Goal: Task Accomplishment & Management: Manage account settings

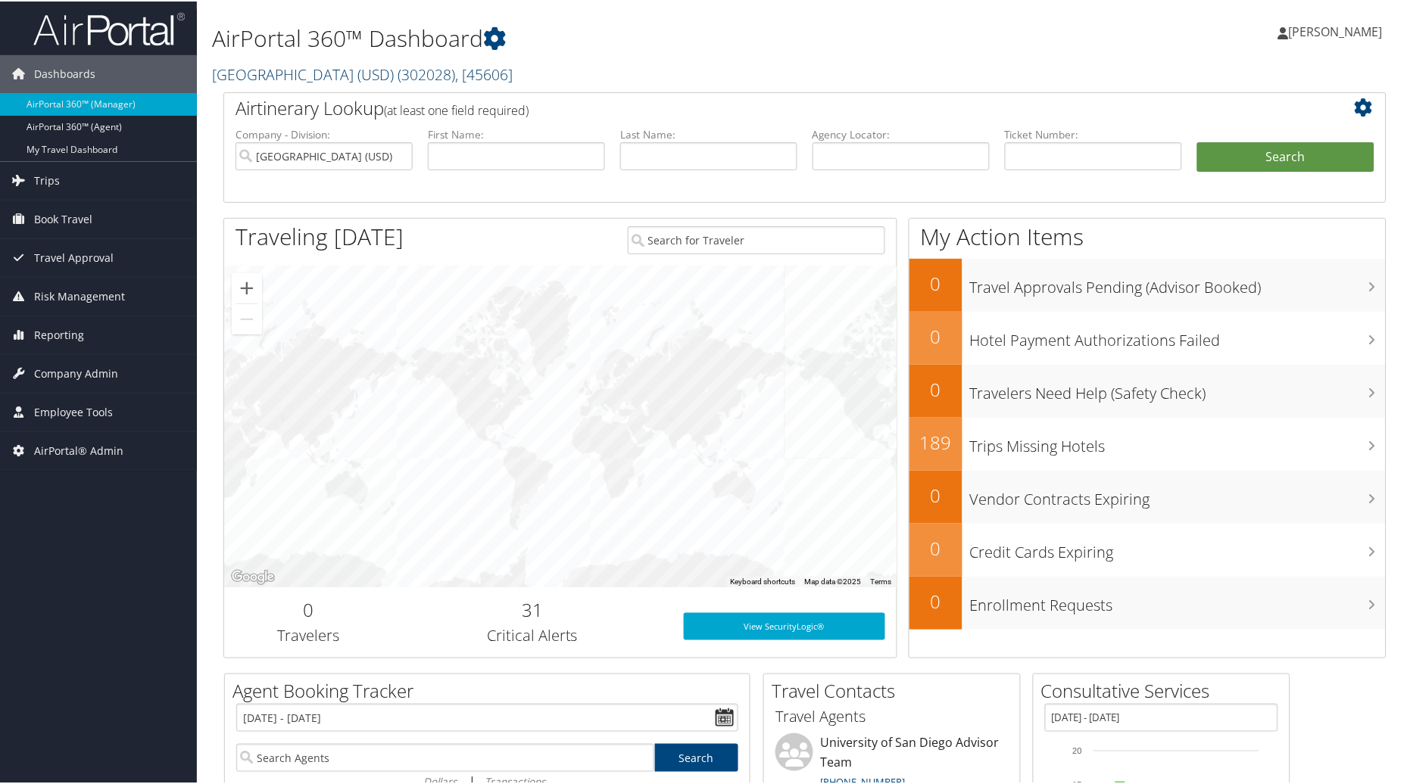
click at [427, 70] on span "( 302028 )" at bounding box center [426, 73] width 58 height 20
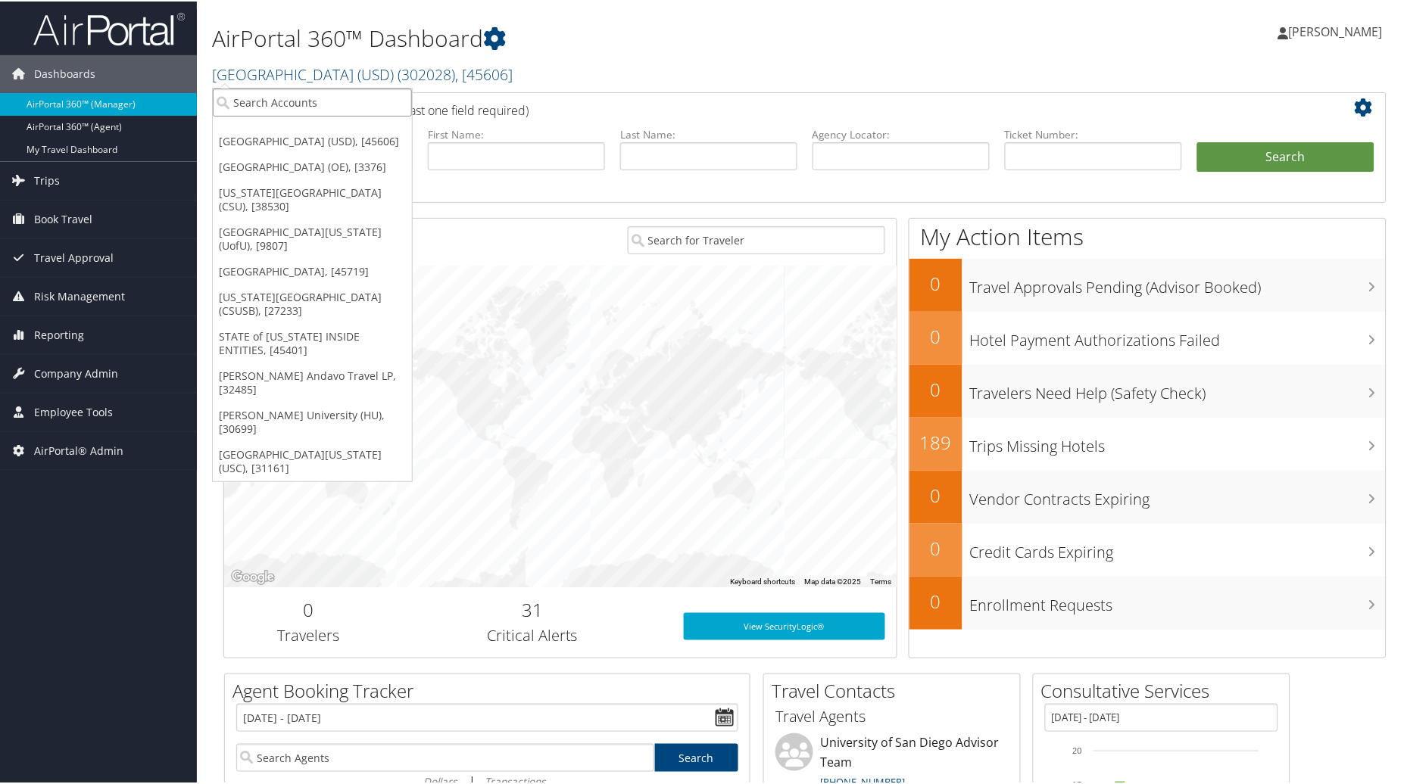
click at [273, 110] on input "search" at bounding box center [312, 101] width 199 height 28
type input "University of Utah"
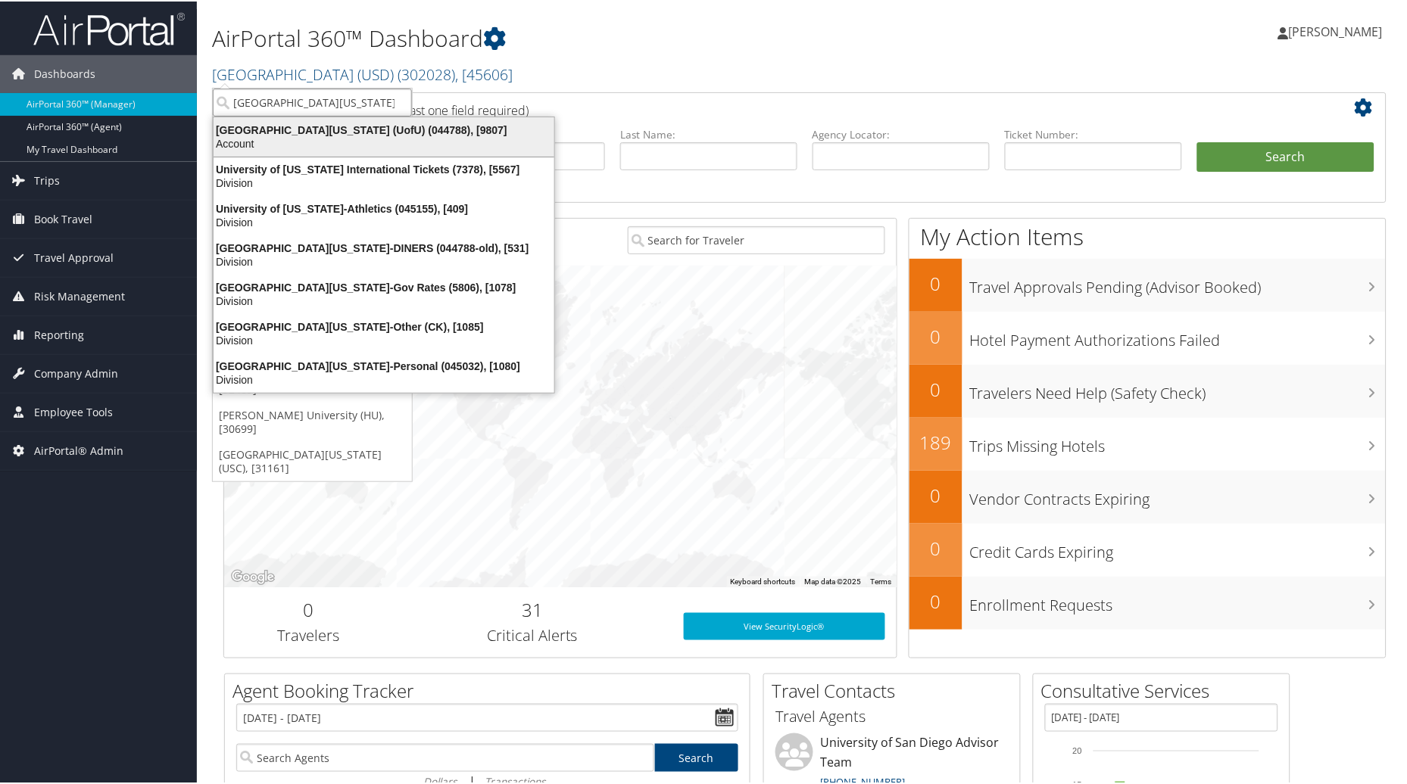
click at [284, 127] on div "University Of Utah (UofU) (044788), [9807]" at bounding box center [383, 129] width 359 height 14
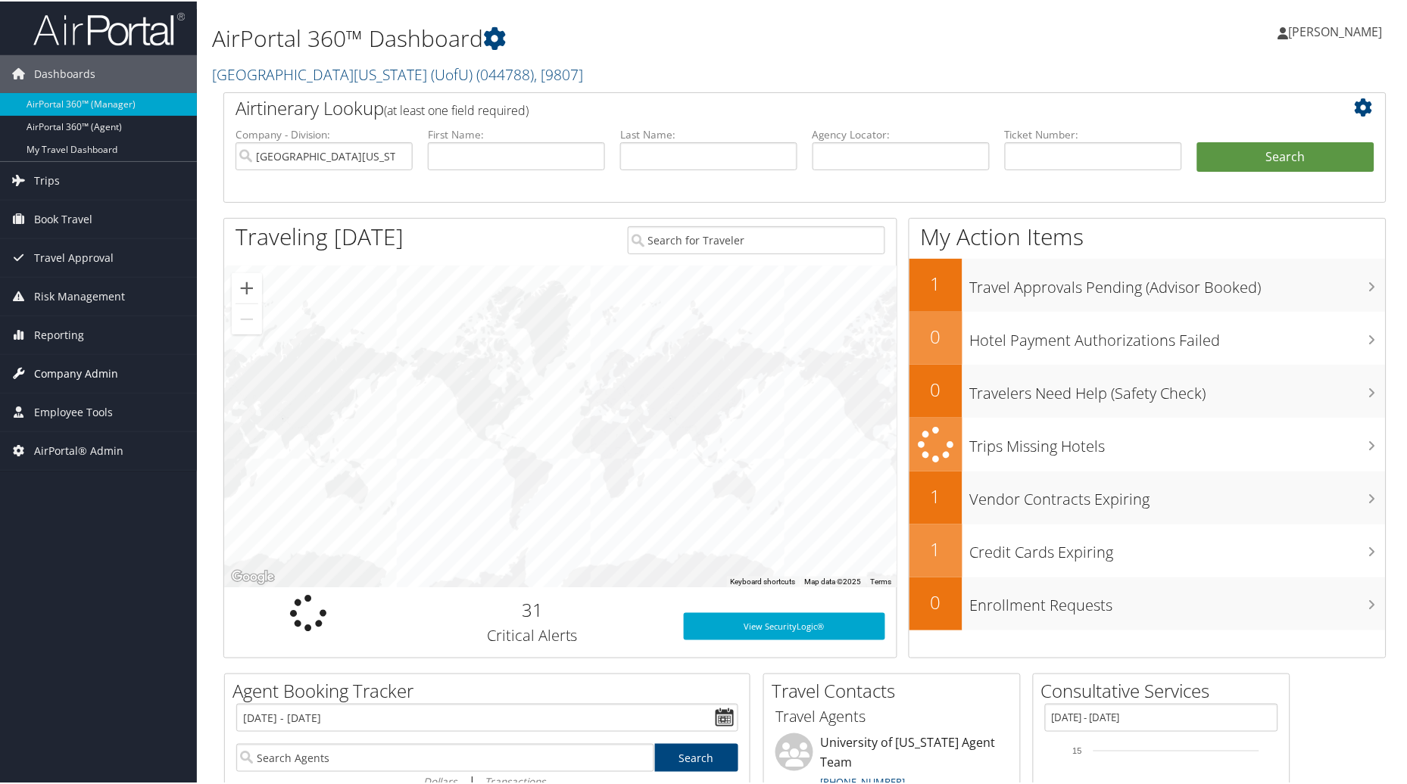
click at [100, 381] on span "Company Admin" at bounding box center [76, 373] width 84 height 38
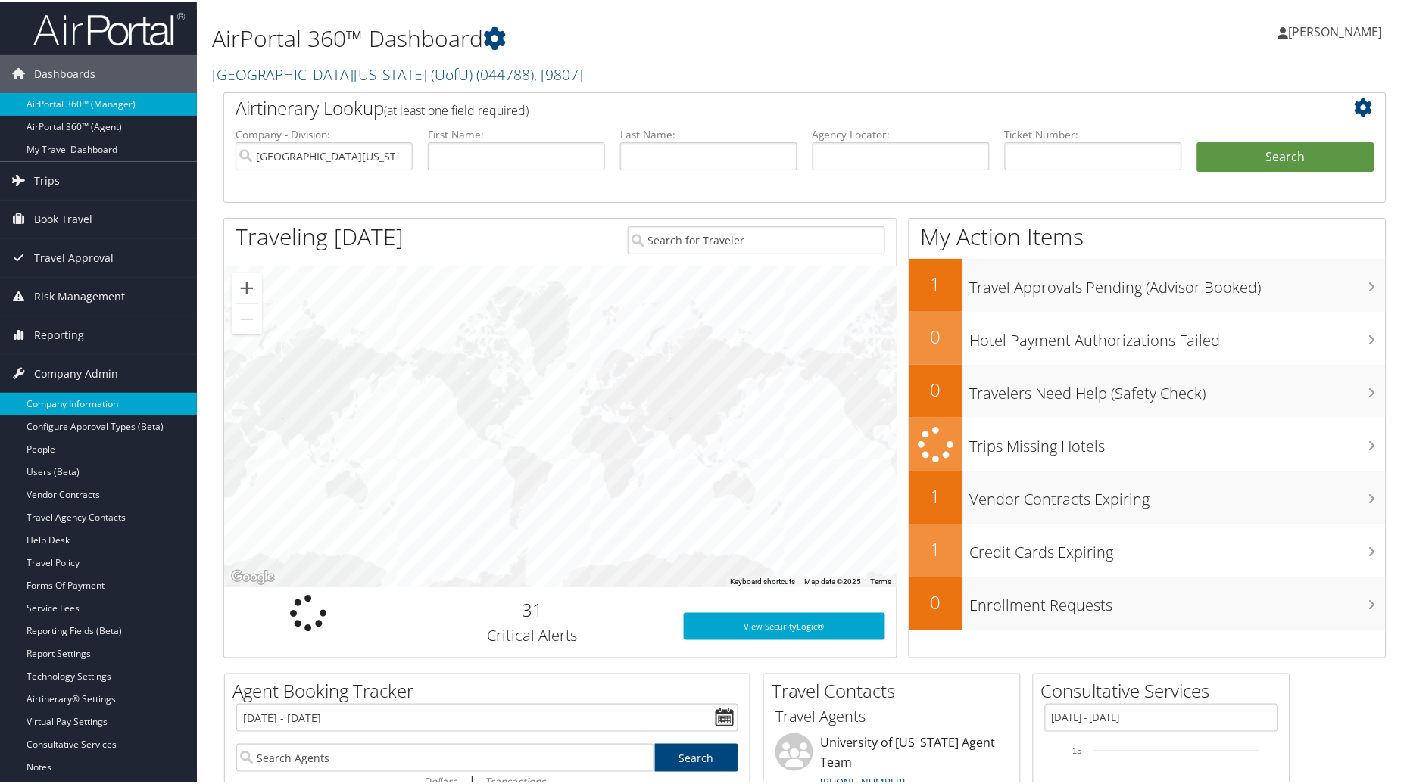
click at [89, 405] on link "Company Information" at bounding box center [98, 402] width 197 height 23
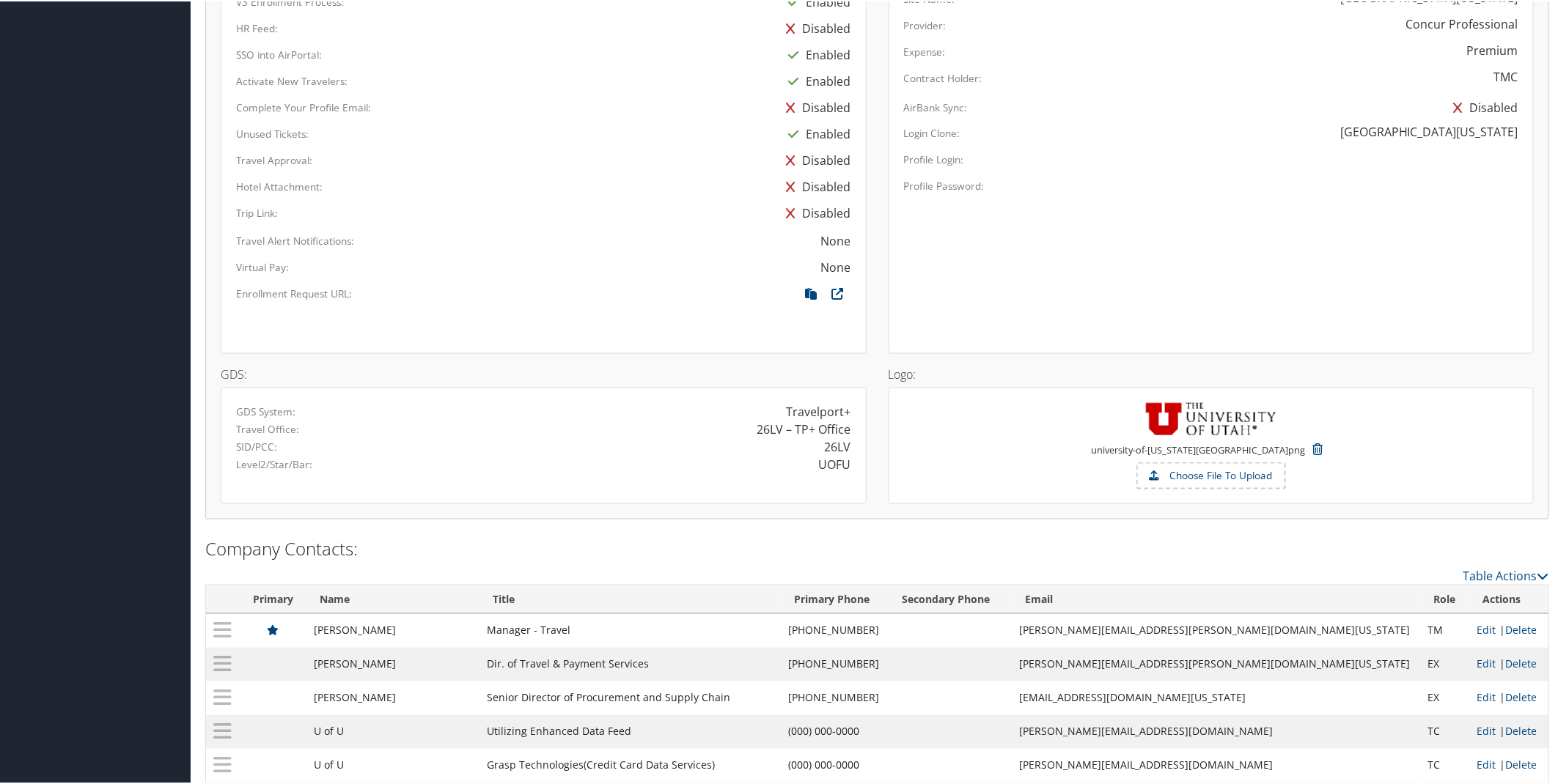
scroll to position [787, 0]
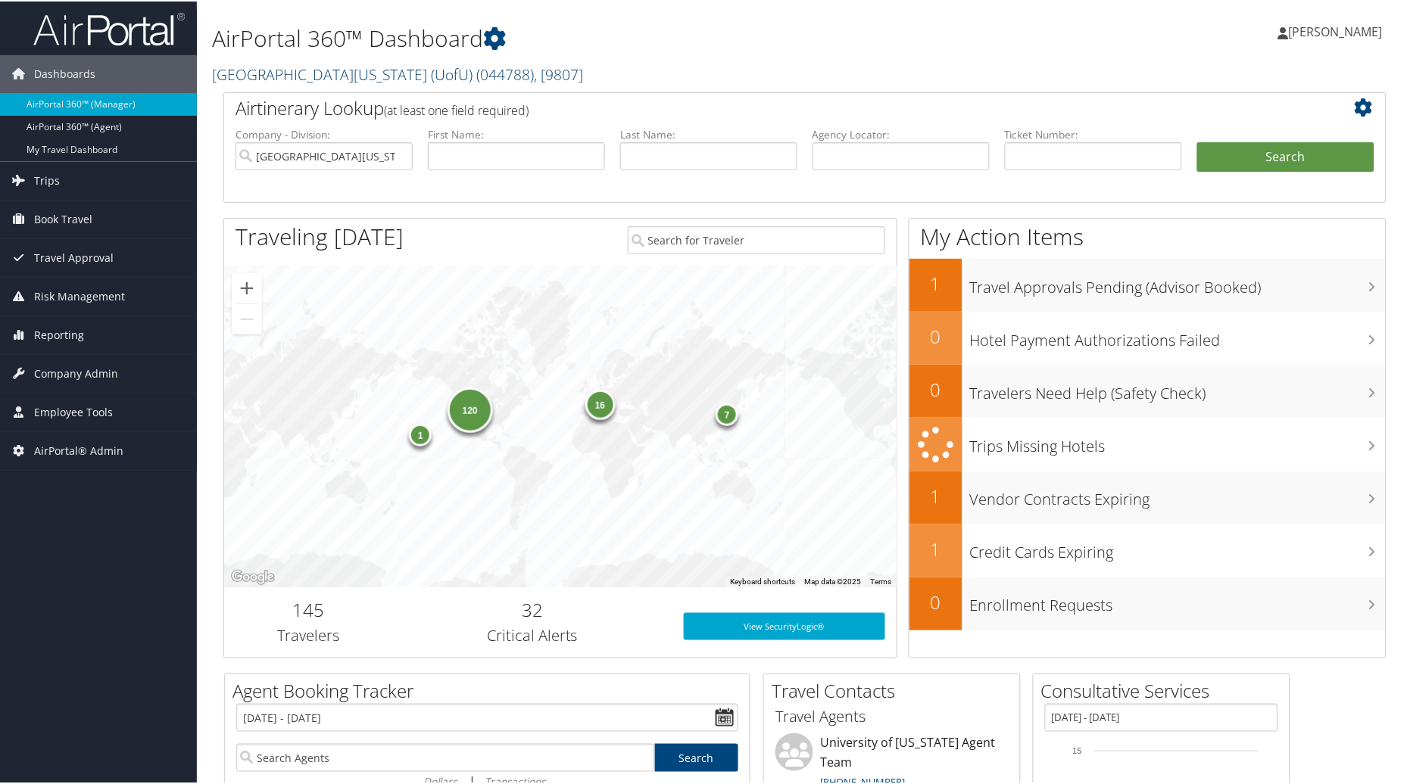
click at [360, 67] on link "University Of Utah (UofU) ( 044788 ) , [ 9807 ]" at bounding box center [397, 73] width 371 height 20
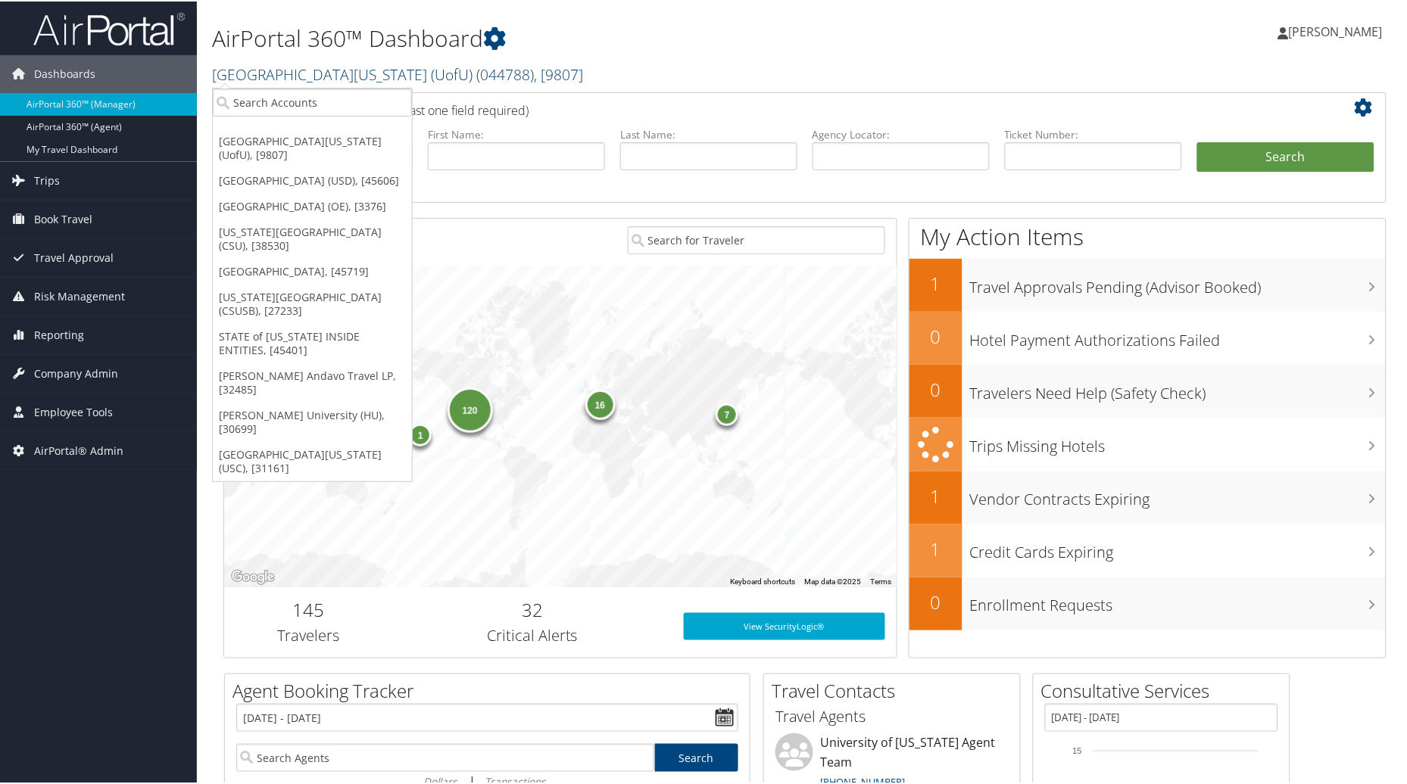
click at [476, 72] on span "( 044788 )" at bounding box center [505, 73] width 58 height 20
click at [310, 69] on link "[GEOGRAPHIC_DATA][US_STATE] (UofU) ( 044788 ) , [ 9807 ]" at bounding box center [397, 73] width 371 height 20
click at [269, 108] on input "search" at bounding box center [312, 101] width 199 height 28
type input "Caltech"
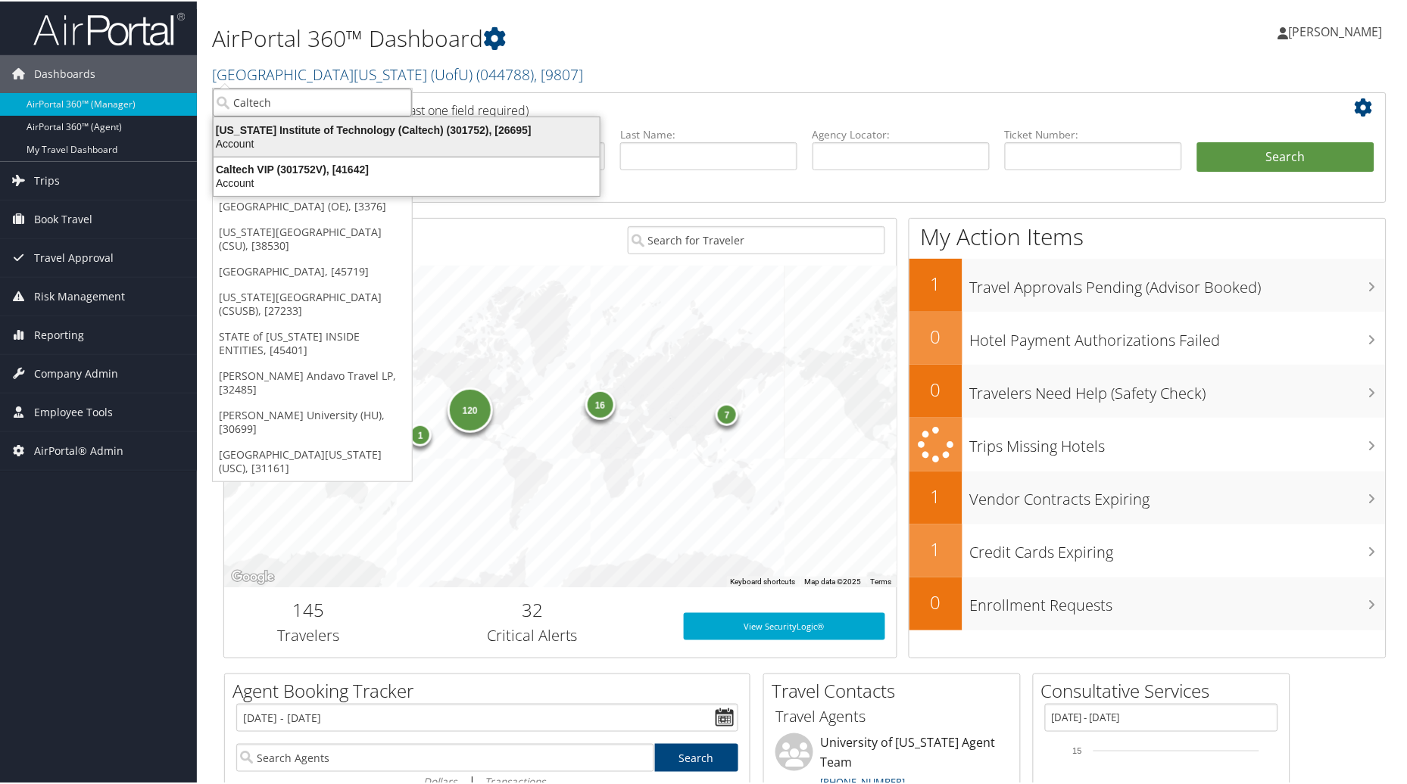
click at [251, 127] on div "California Institute of Technology (Caltech) (301752), [26695]" at bounding box center [406, 129] width 404 height 14
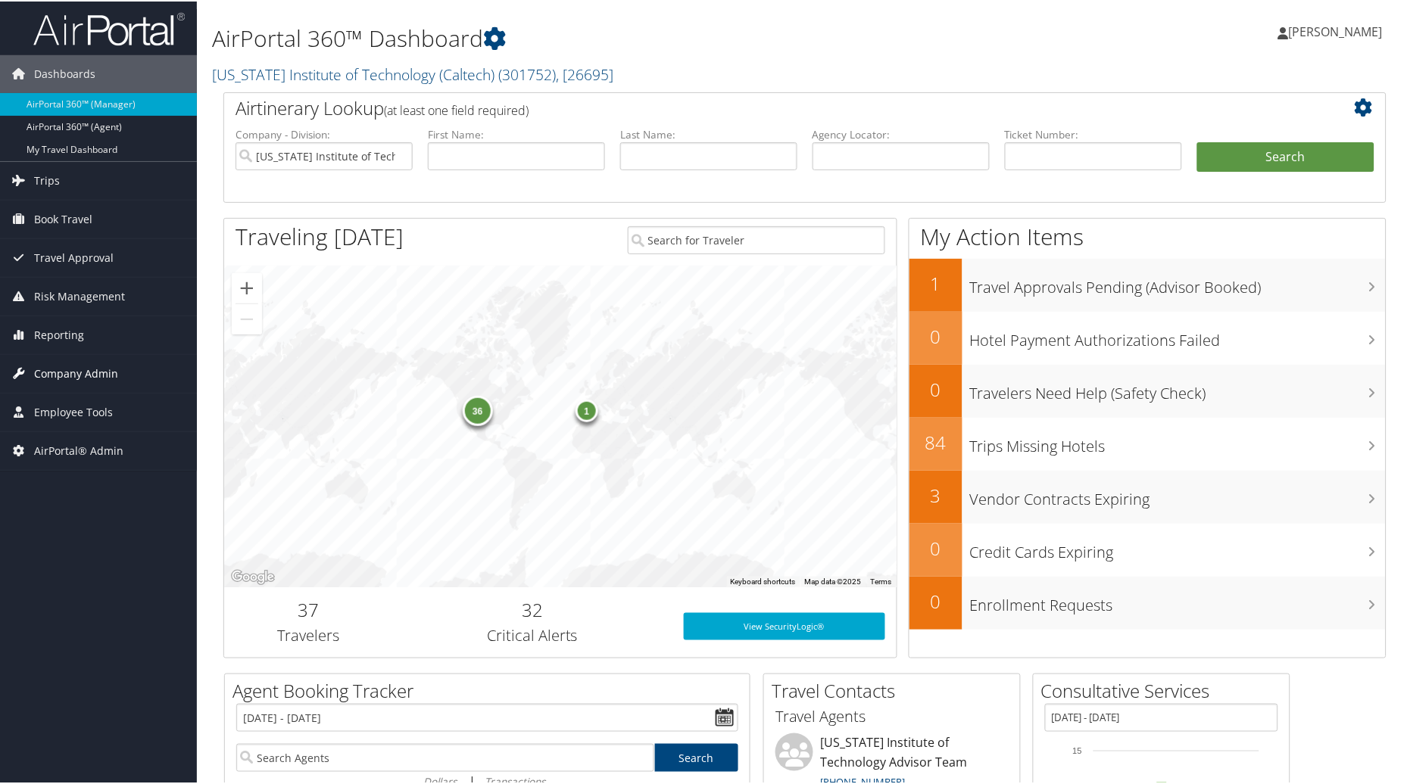
click at [89, 362] on span "Company Admin" at bounding box center [76, 373] width 84 height 38
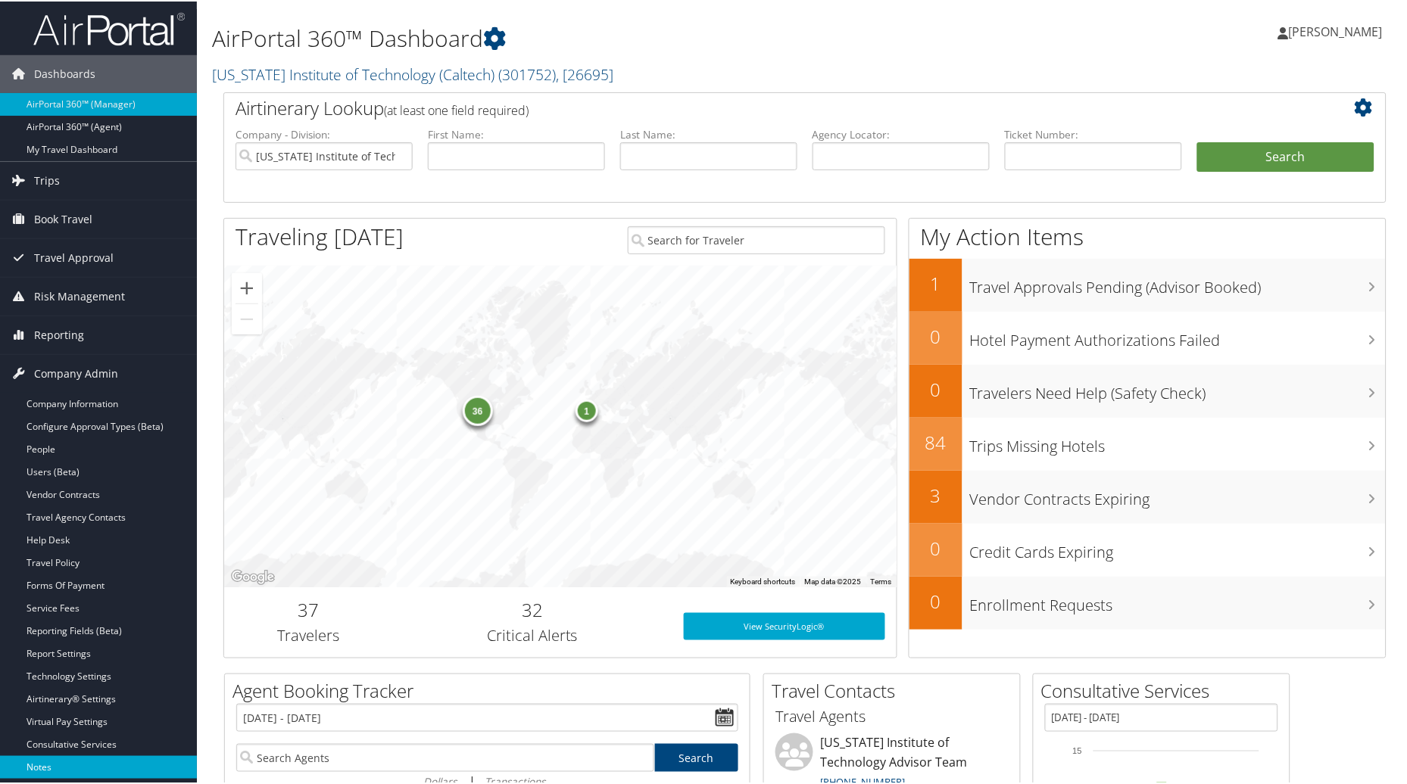
click at [57, 772] on link "Notes" at bounding box center [98, 766] width 197 height 23
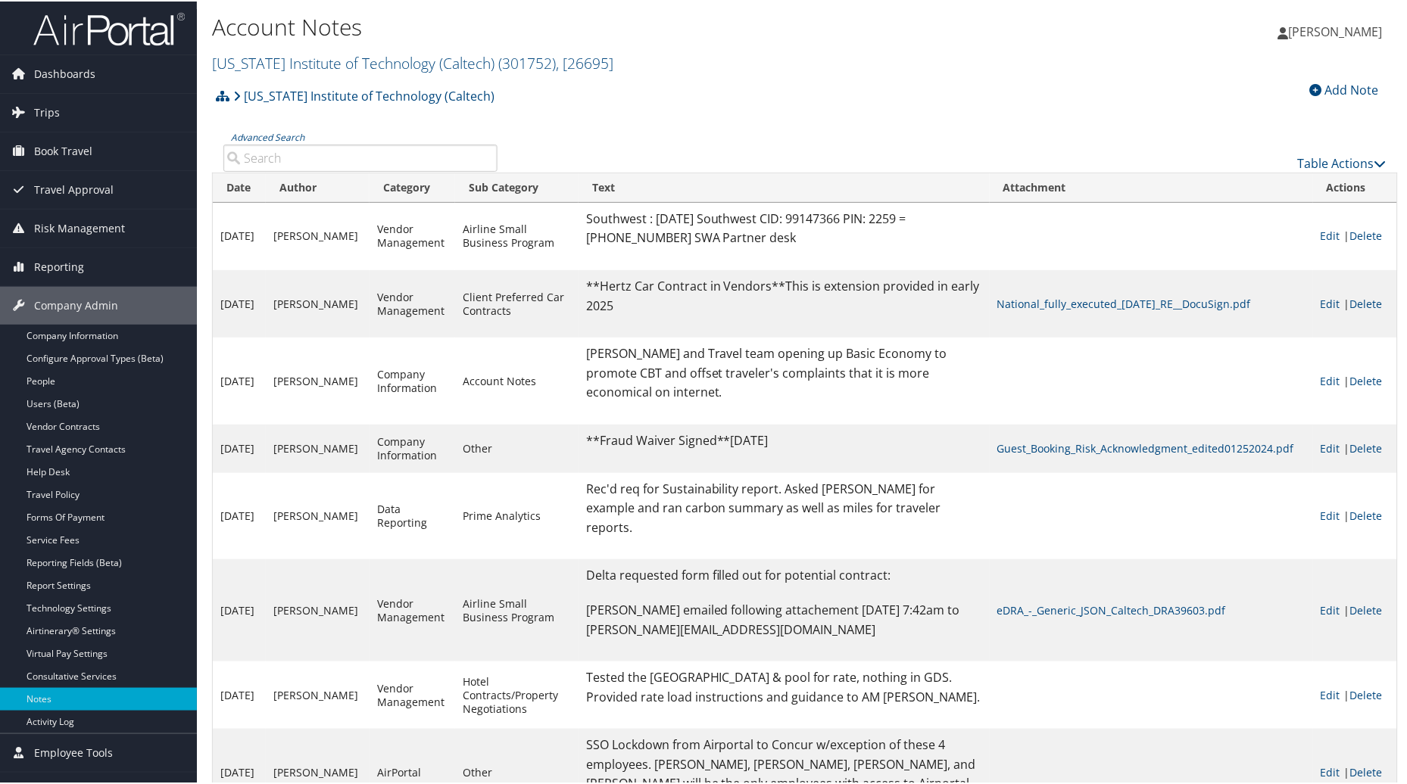
click at [1325, 88] on div "Add Note" at bounding box center [1344, 88] width 84 height 18
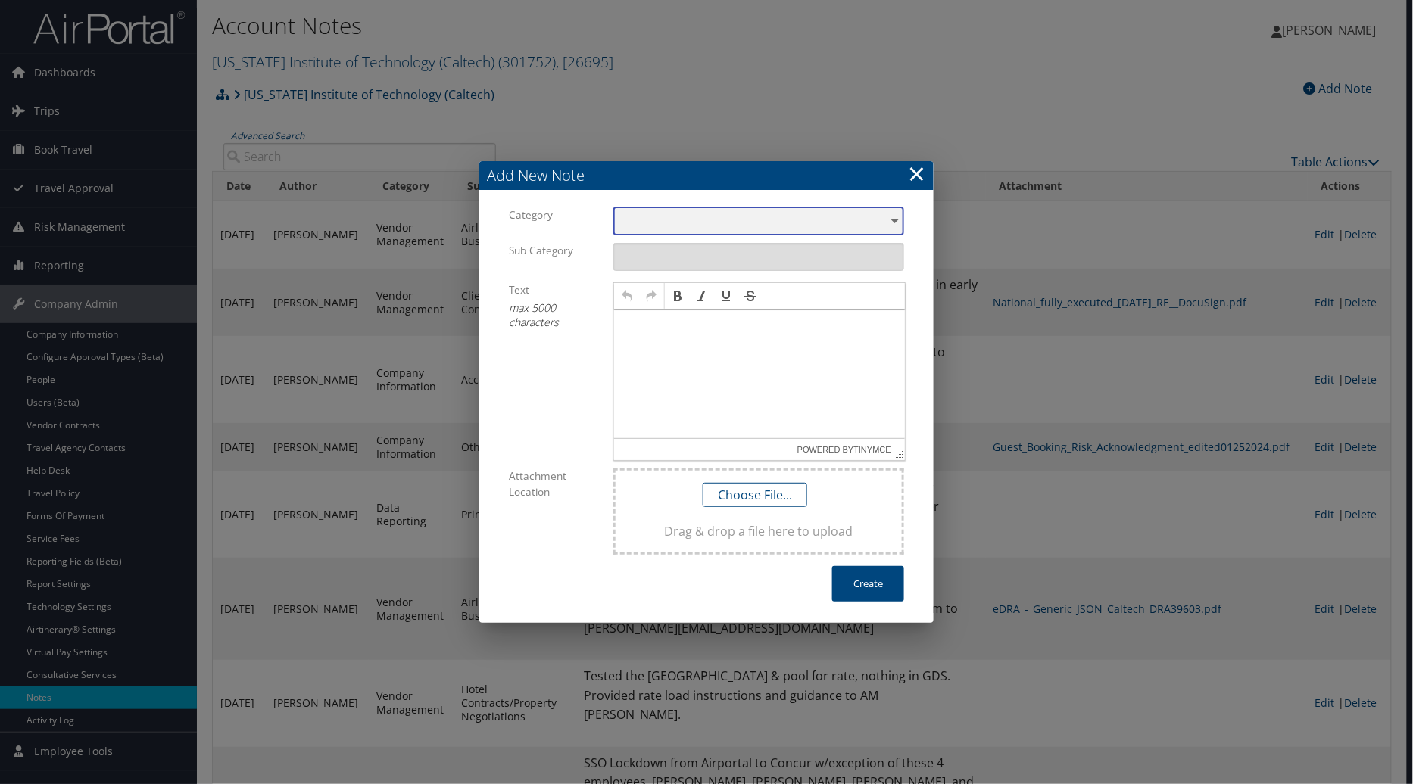
click at [893, 220] on div "​" at bounding box center [758, 221] width 291 height 28
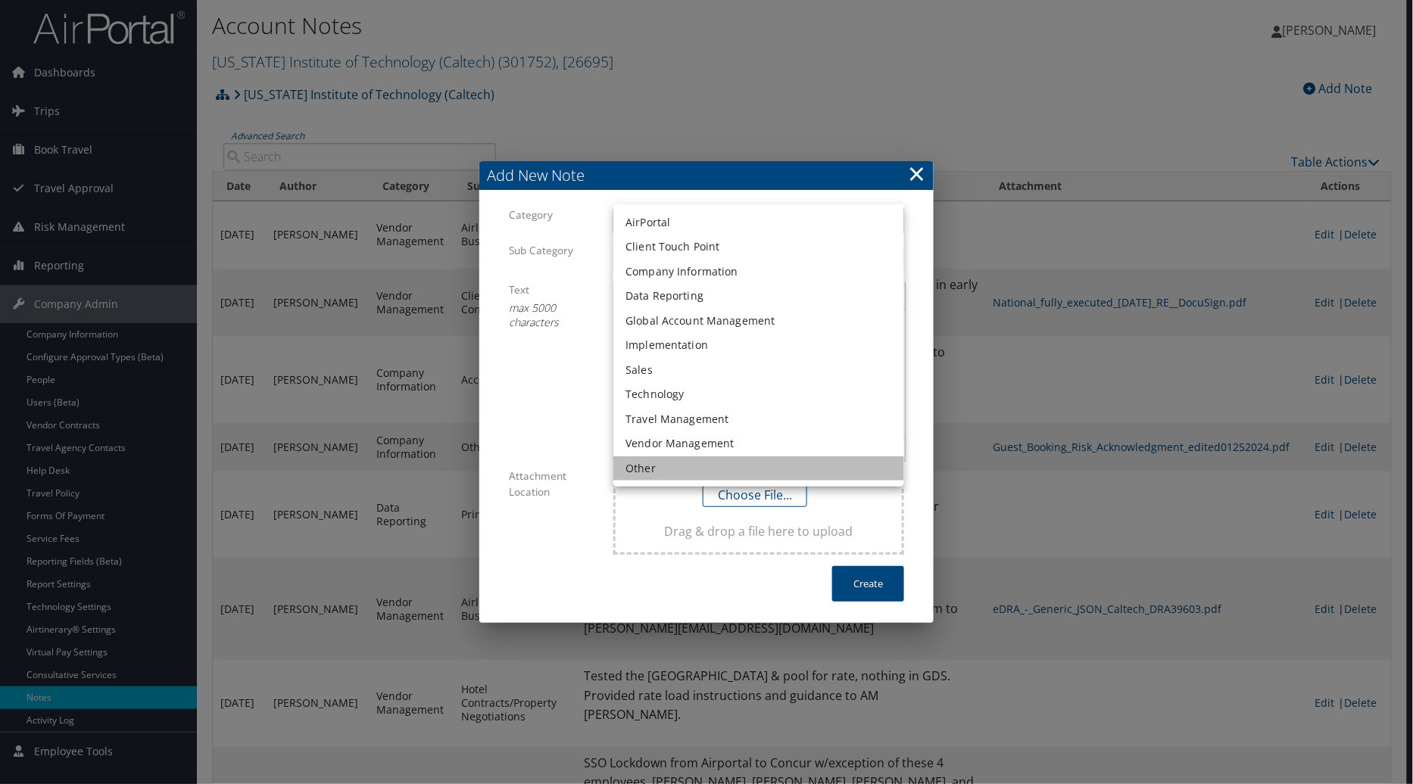
click at [632, 478] on li "Other" at bounding box center [758, 469] width 291 height 25
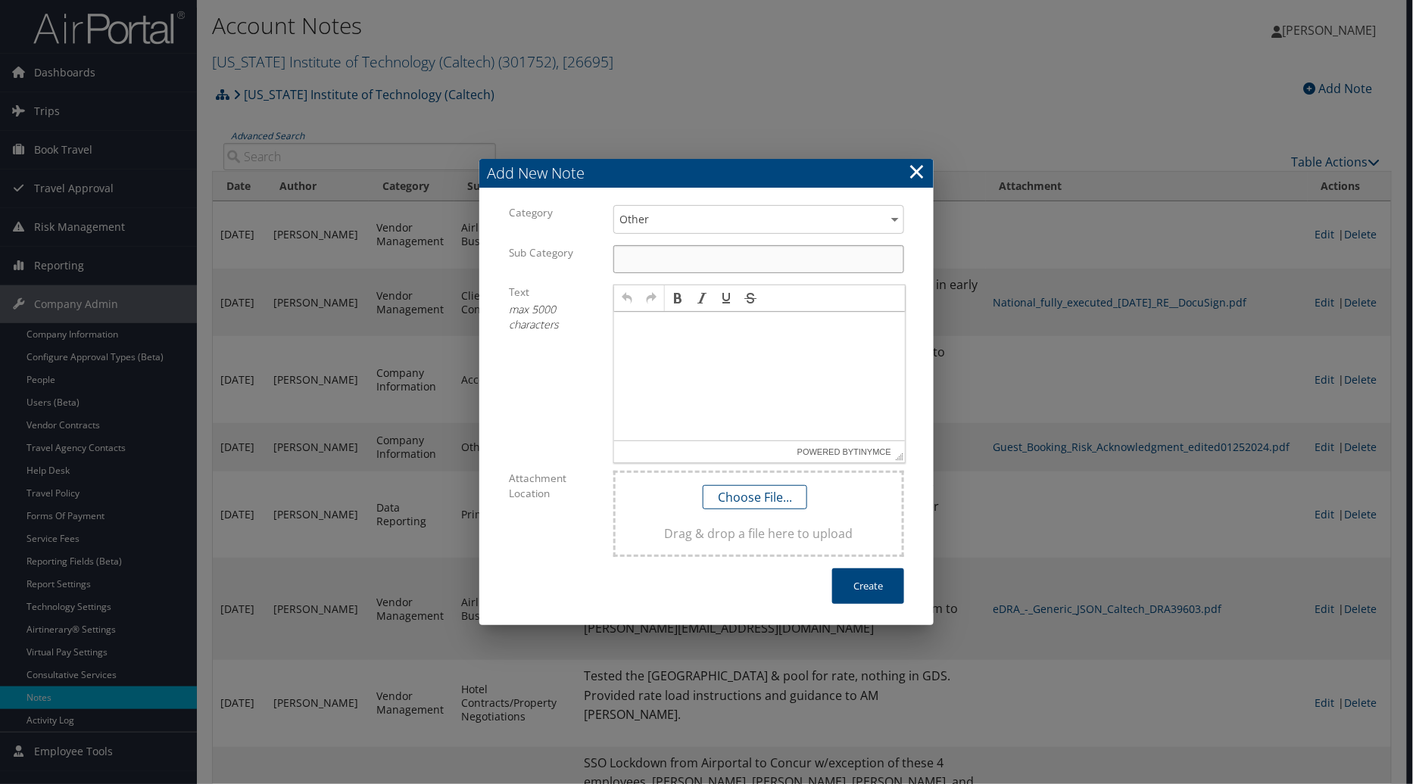
click at [706, 260] on input at bounding box center [758, 259] width 291 height 28
click at [814, 254] on input at bounding box center [758, 259] width 291 height 28
type input "Rate Assurance"
click at [676, 326] on p at bounding box center [758, 326] width 279 height 12
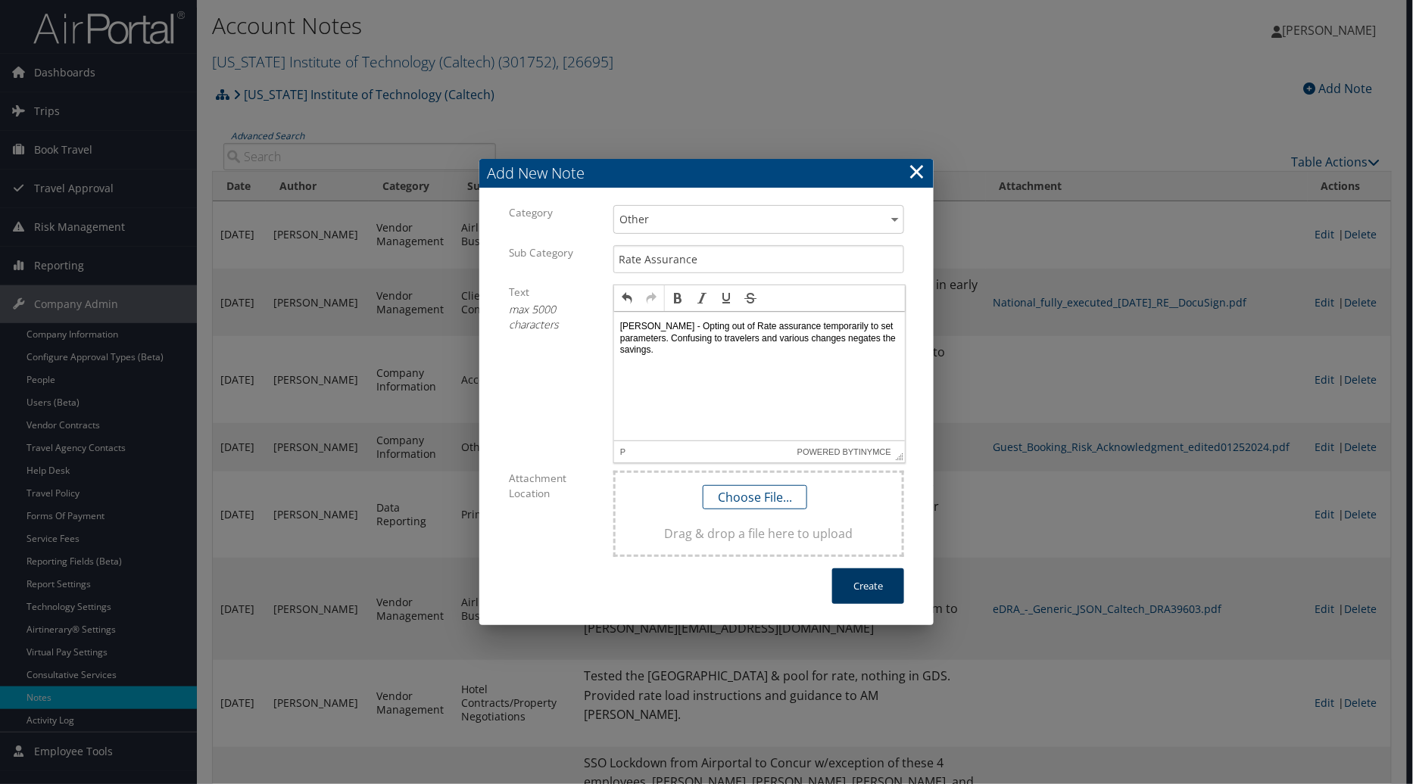
click at [858, 584] on button "Create" at bounding box center [868, 587] width 72 height 36
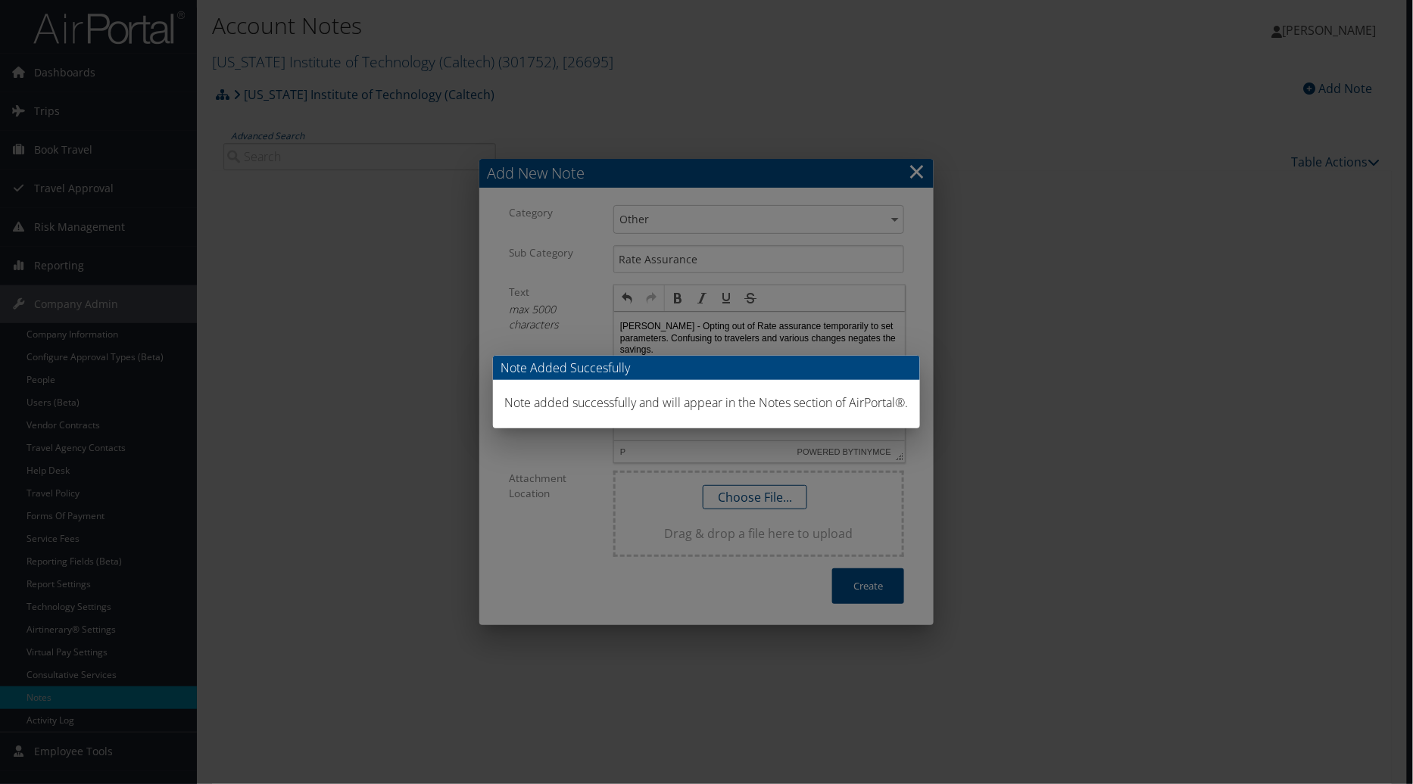
click at [918, 167] on div "Note Added Succesfully Note added successfully and will appear in the Notes sec…" at bounding box center [706, 392] width 1413 height 784
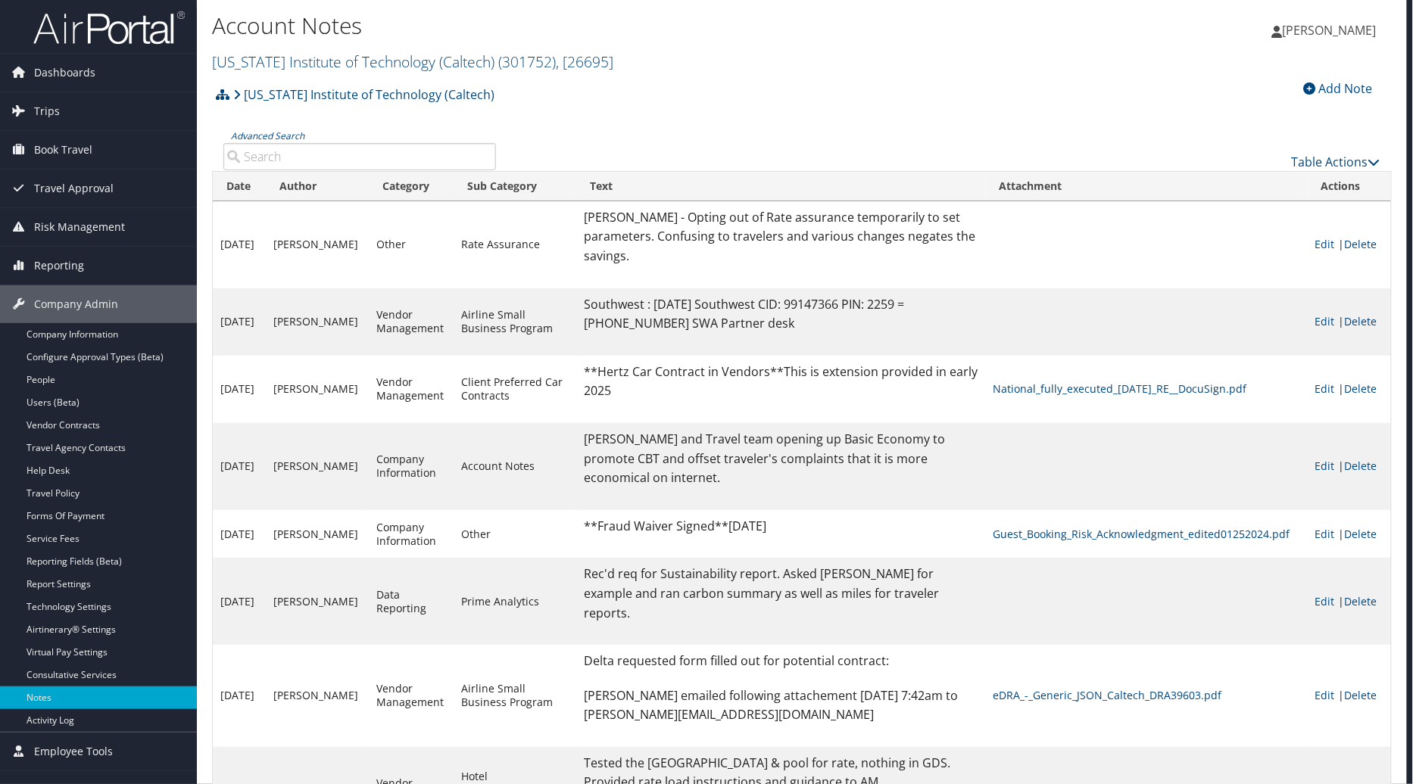
click at [918, 167] on div "Note Added Succesfully Note added successfully and will appear in the Notes sec…" at bounding box center [706, 392] width 1413 height 784
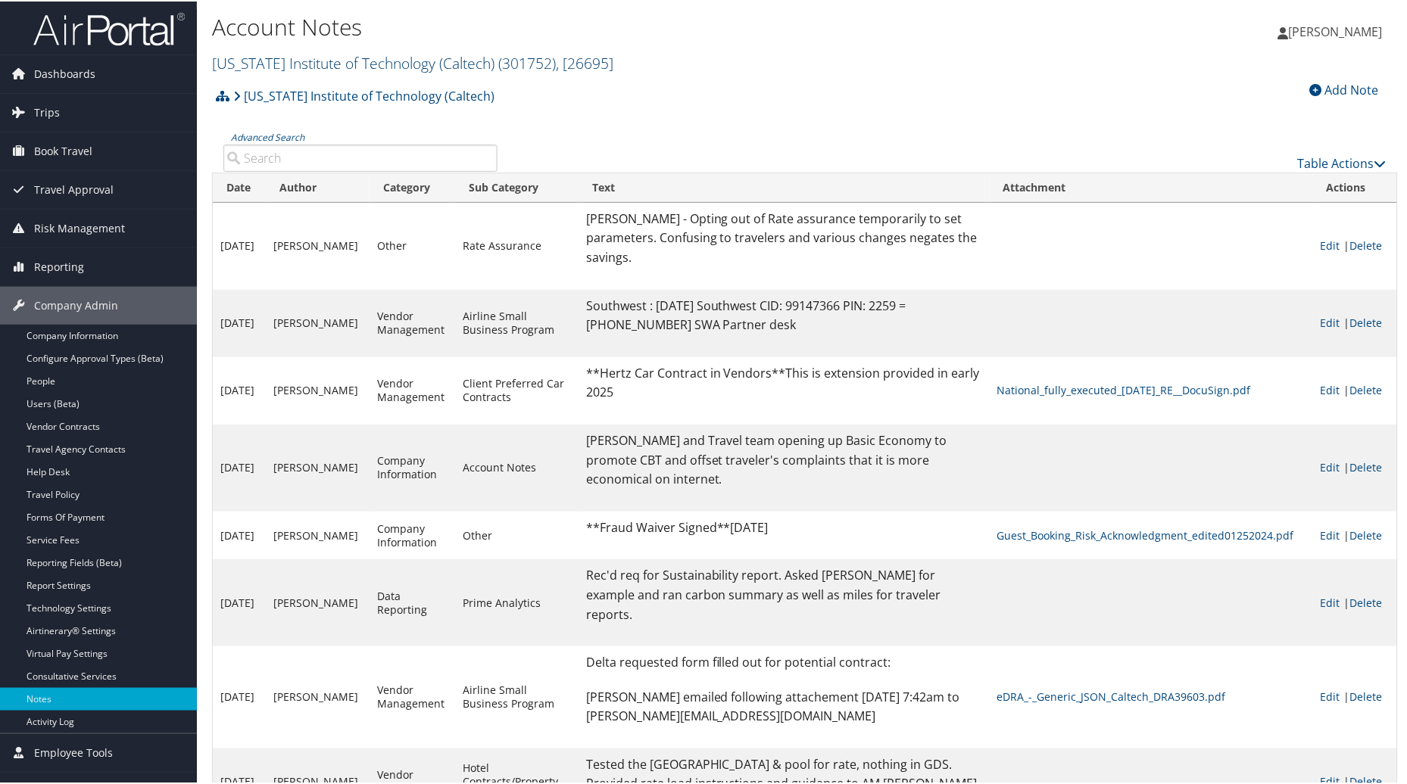
click at [520, 61] on span "( 301752 )" at bounding box center [527, 61] width 58 height 20
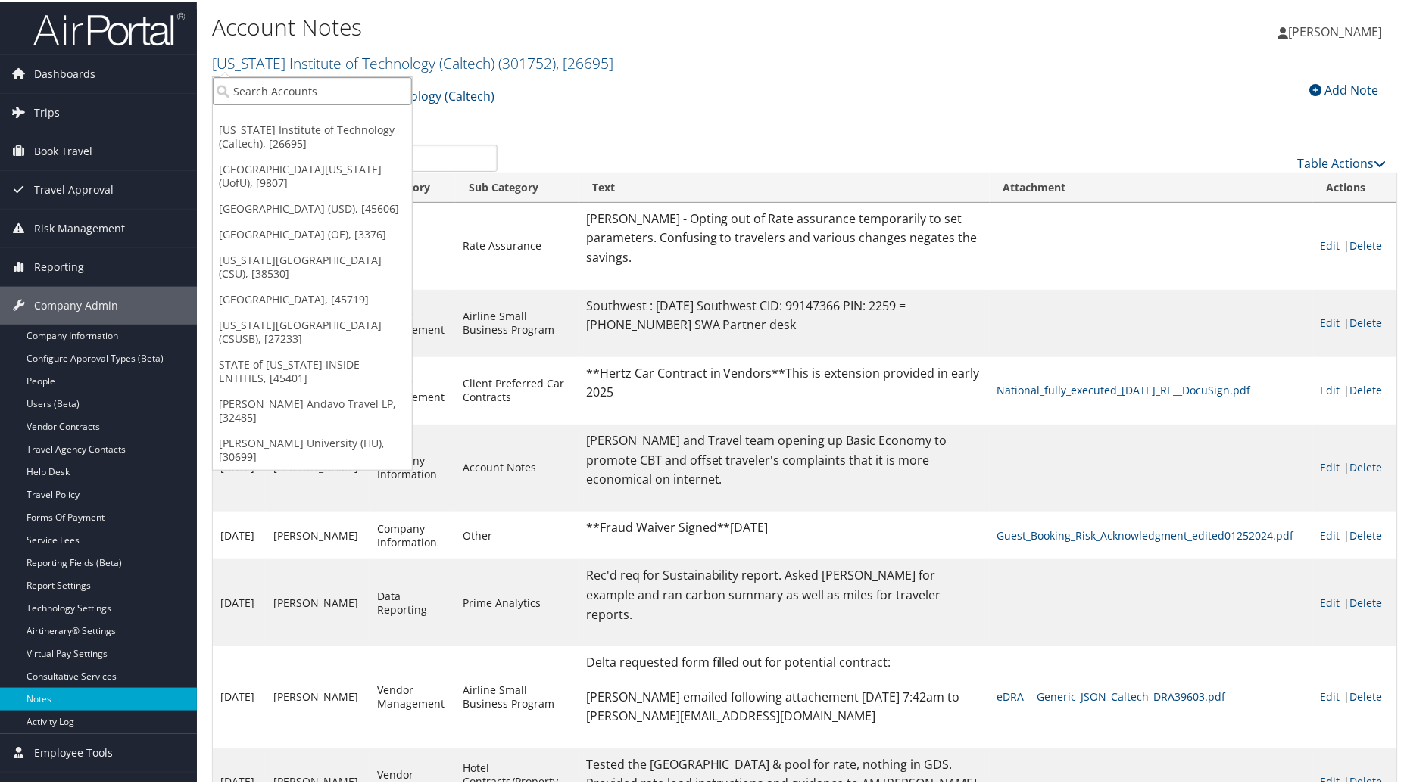
click at [344, 91] on input "search" at bounding box center [312, 90] width 199 height 28
type input "Eastern"
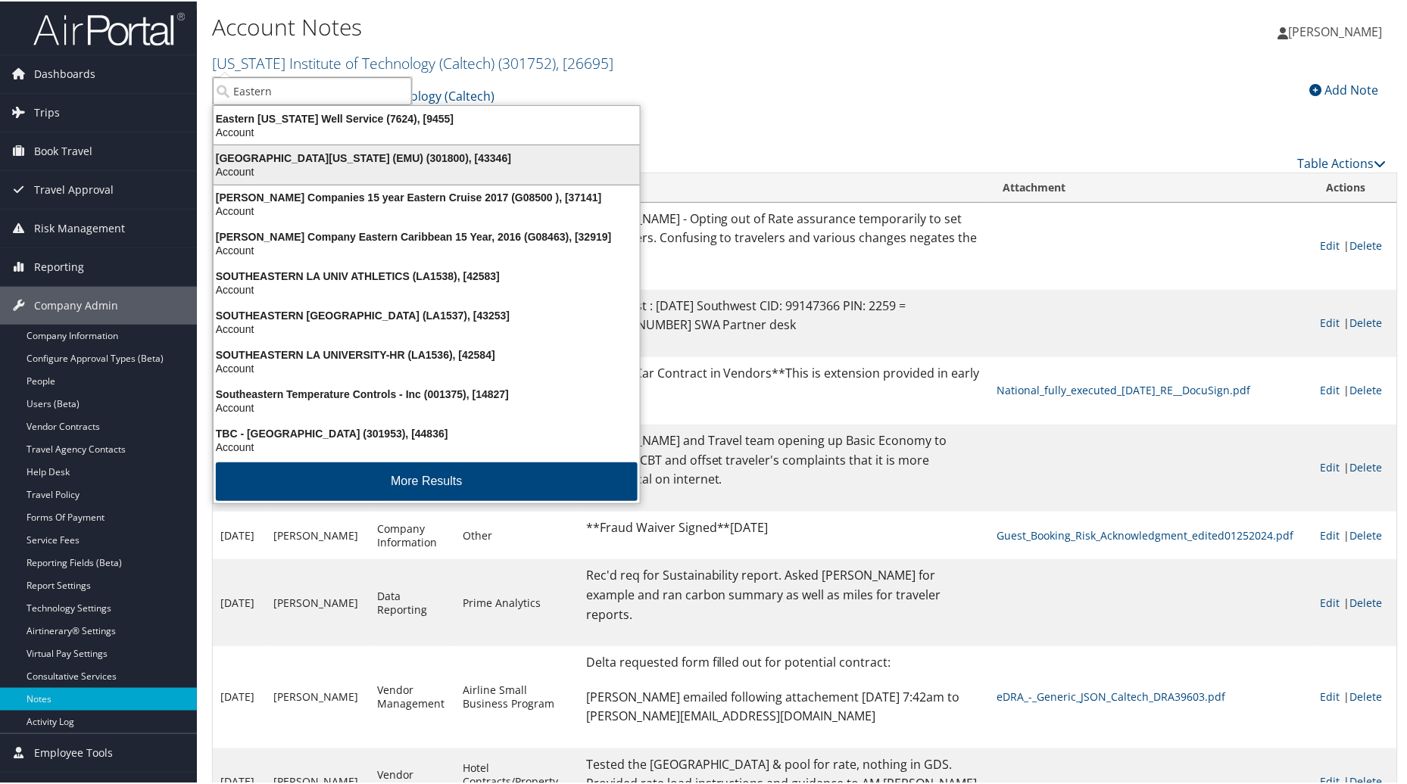
click at [330, 157] on div "Eastern Michigan University (EMU) (301800), [43346]" at bounding box center [426, 157] width 444 height 14
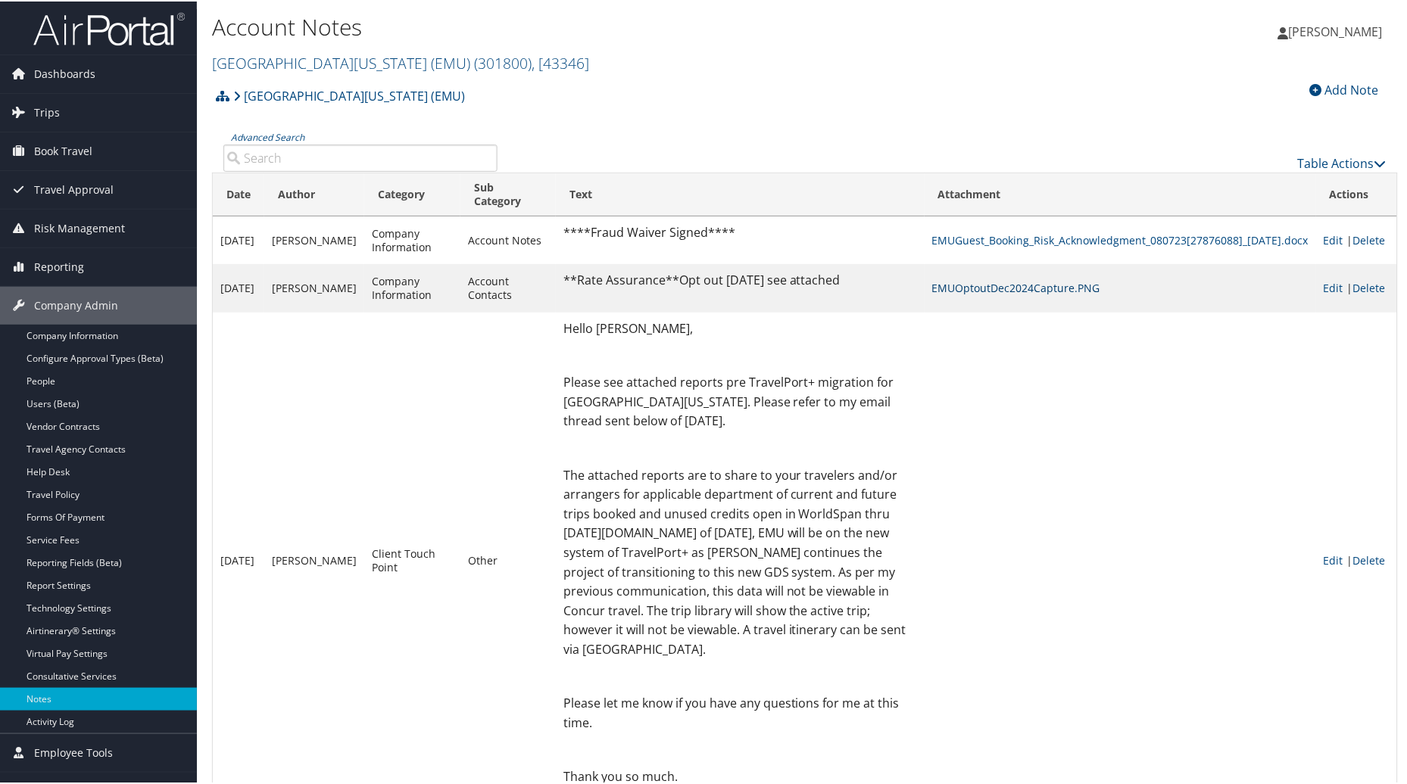
click at [971, 288] on link "EMUOptoutDec2024Capture.PNG" at bounding box center [1016, 286] width 168 height 14
click at [59, 538] on link "Service Fees" at bounding box center [98, 539] width 197 height 23
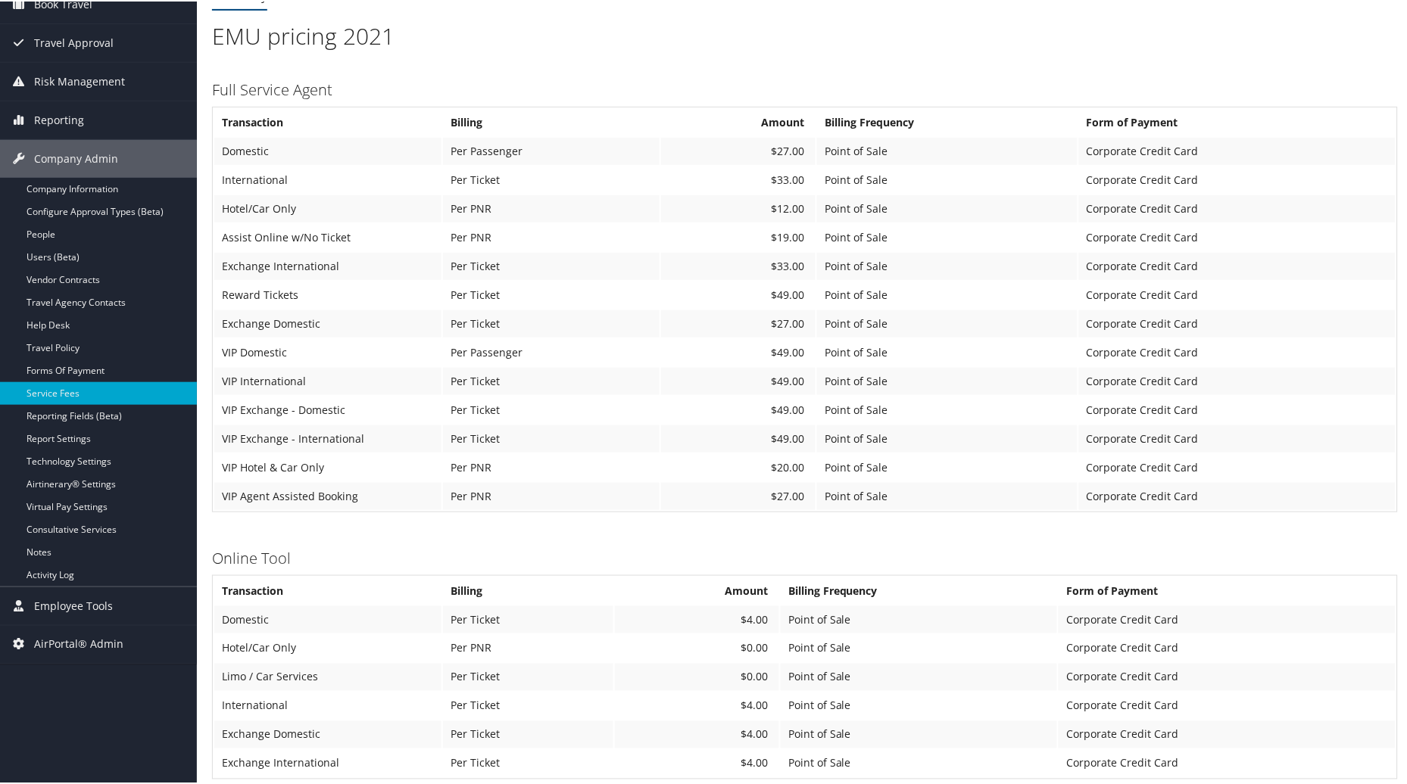
scroll to position [82, 0]
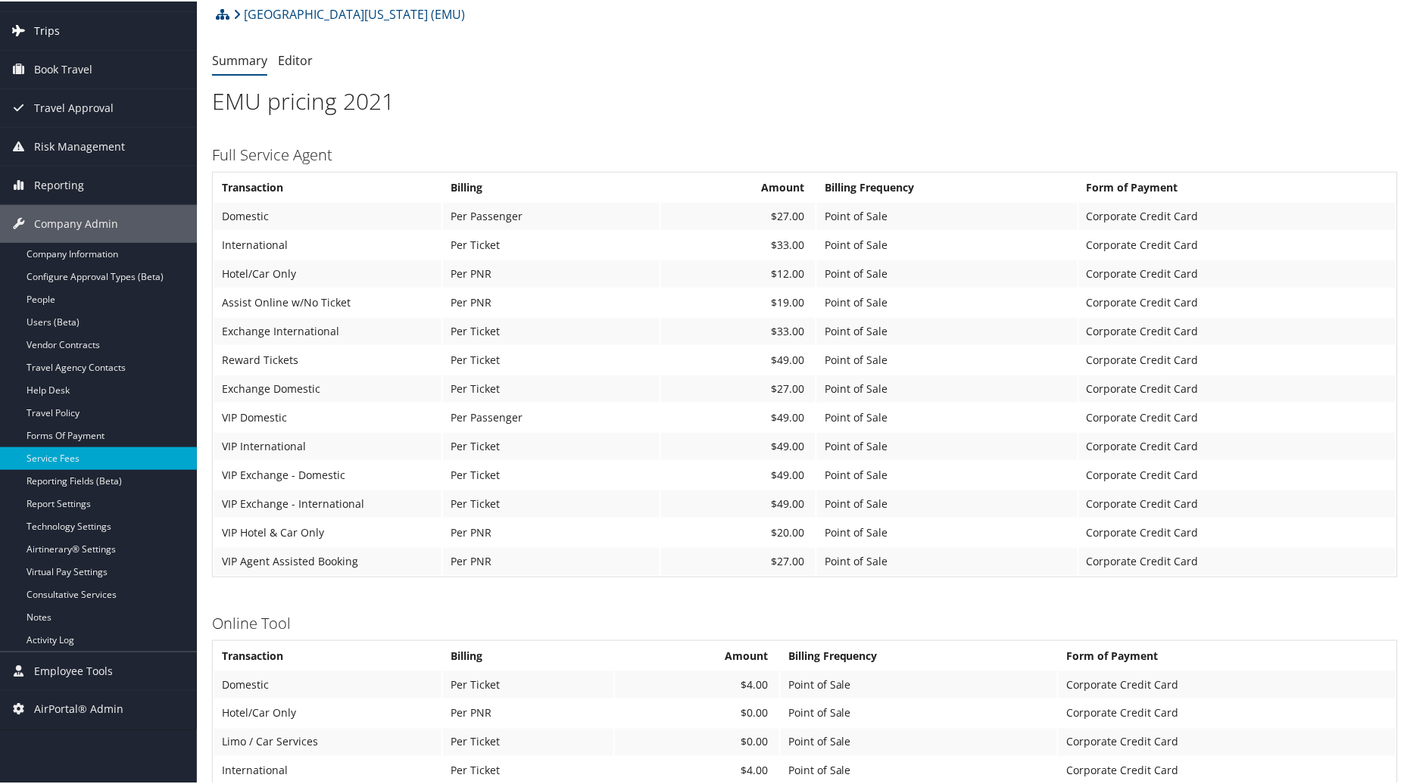
click at [42, 29] on span "Trips" at bounding box center [47, 30] width 26 height 38
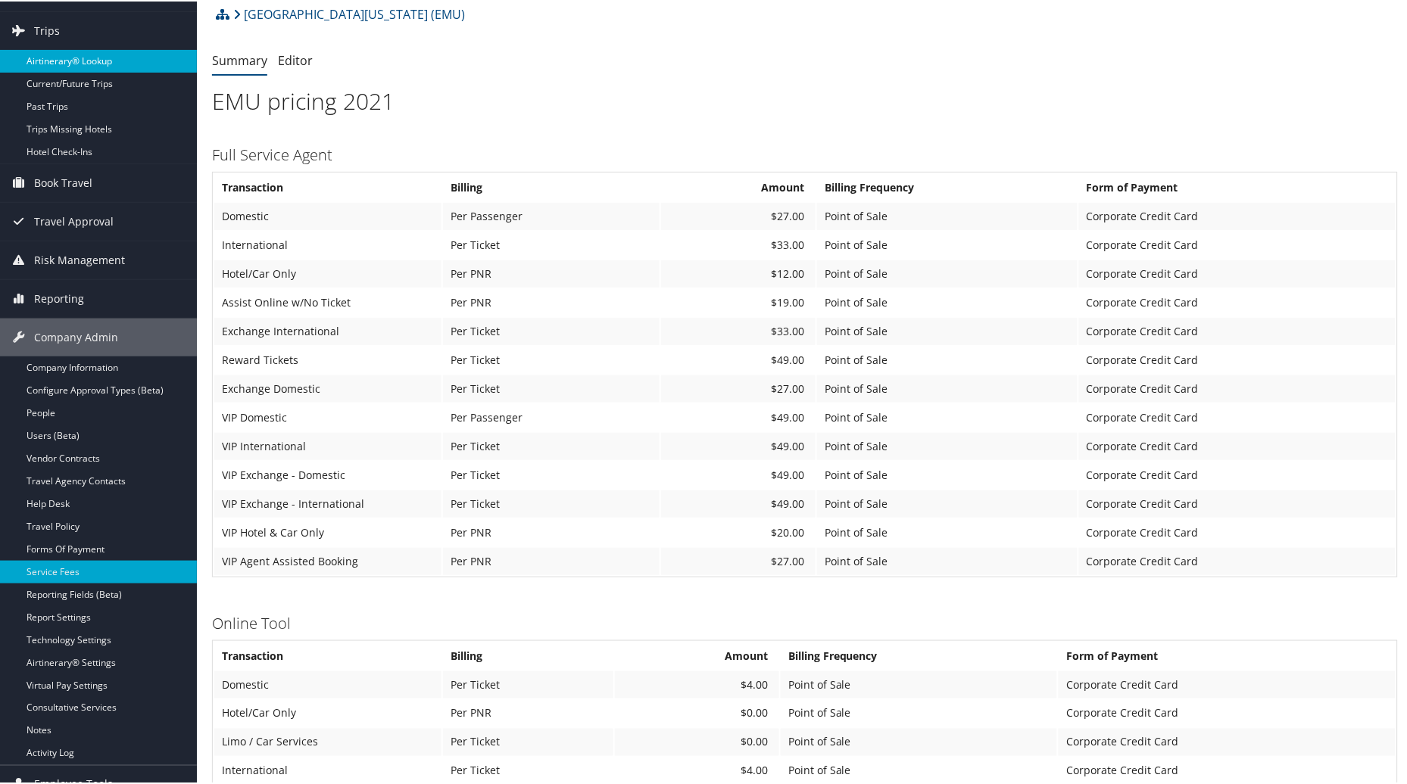
click at [56, 64] on link "Airtinerary® Lookup" at bounding box center [98, 59] width 197 height 23
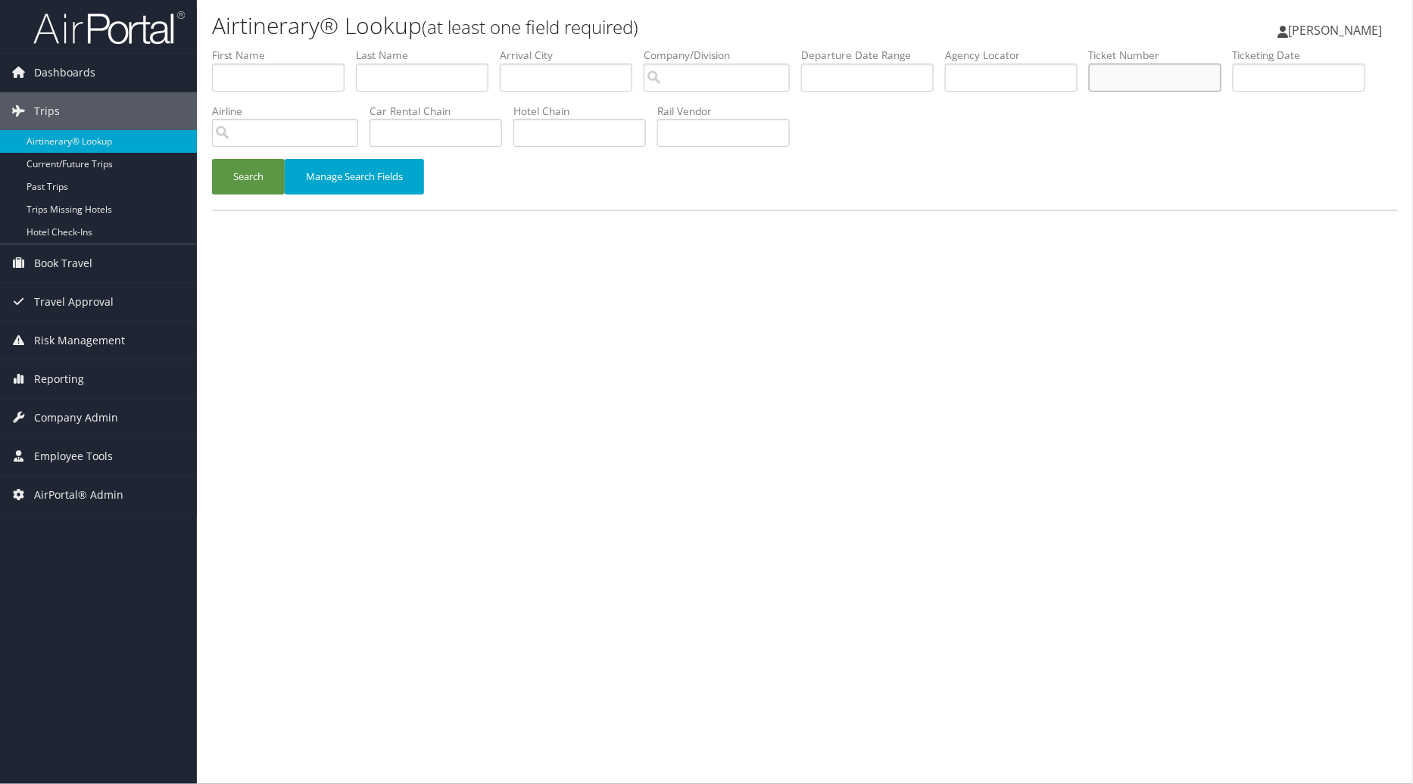
click at [1152, 76] on input "text" at bounding box center [1155, 78] width 132 height 28
type input "89008975633410"
click at [229, 170] on button "Search" at bounding box center [248, 177] width 73 height 36
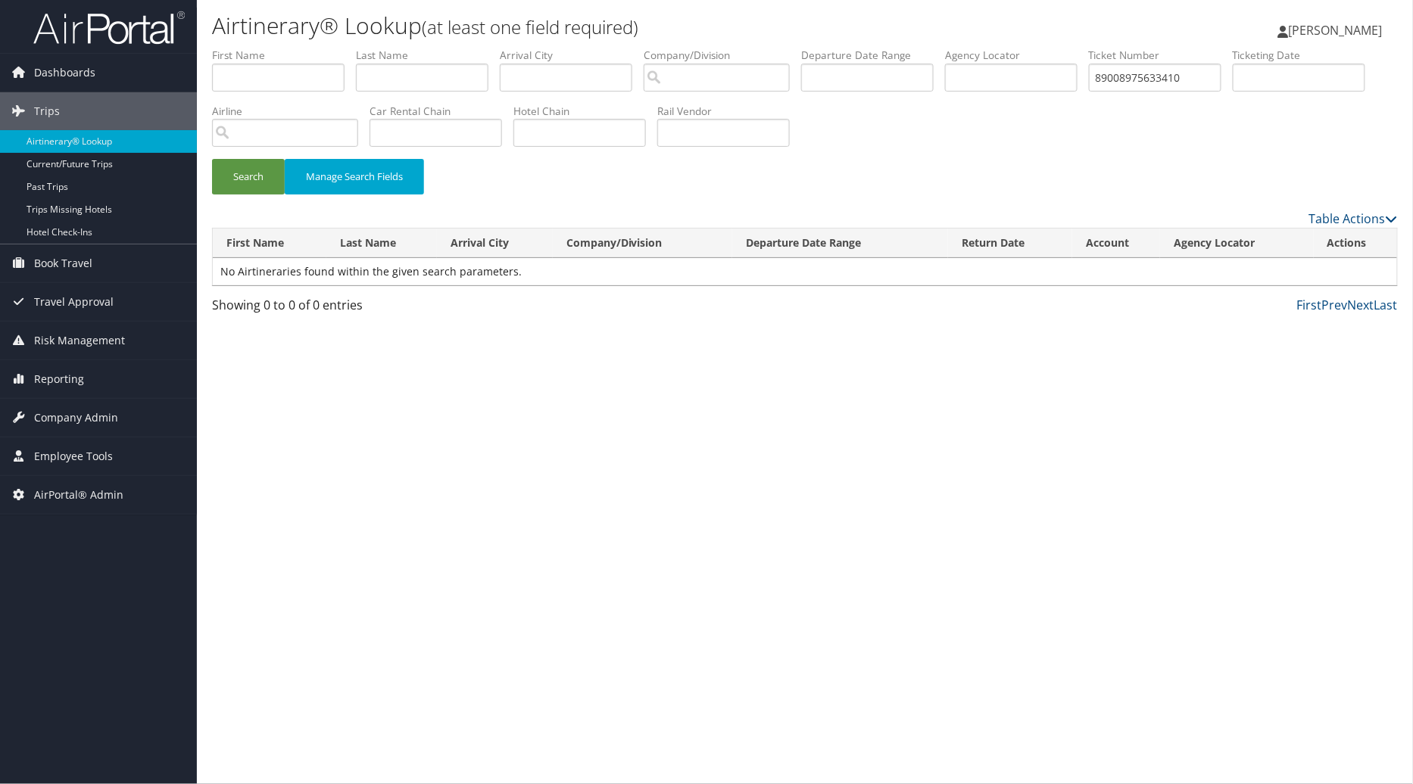
click at [1092, 581] on div "Airtinerary® Lookup (at least one field required) [PERSON_NAME] [PERSON_NAME] M…" at bounding box center [805, 392] width 1216 height 784
click at [250, 188] on button "Search" at bounding box center [248, 177] width 73 height 36
drag, startPoint x: 1238, startPoint y: 79, endPoint x: 1114, endPoint y: 79, distance: 124.2
click at [1114, 48] on ul "First Name Last Name Departure City Arrival City Company/Division Airport/City …" at bounding box center [805, 48] width 1186 height 0
click at [274, 77] on input "text" at bounding box center [278, 78] width 132 height 28
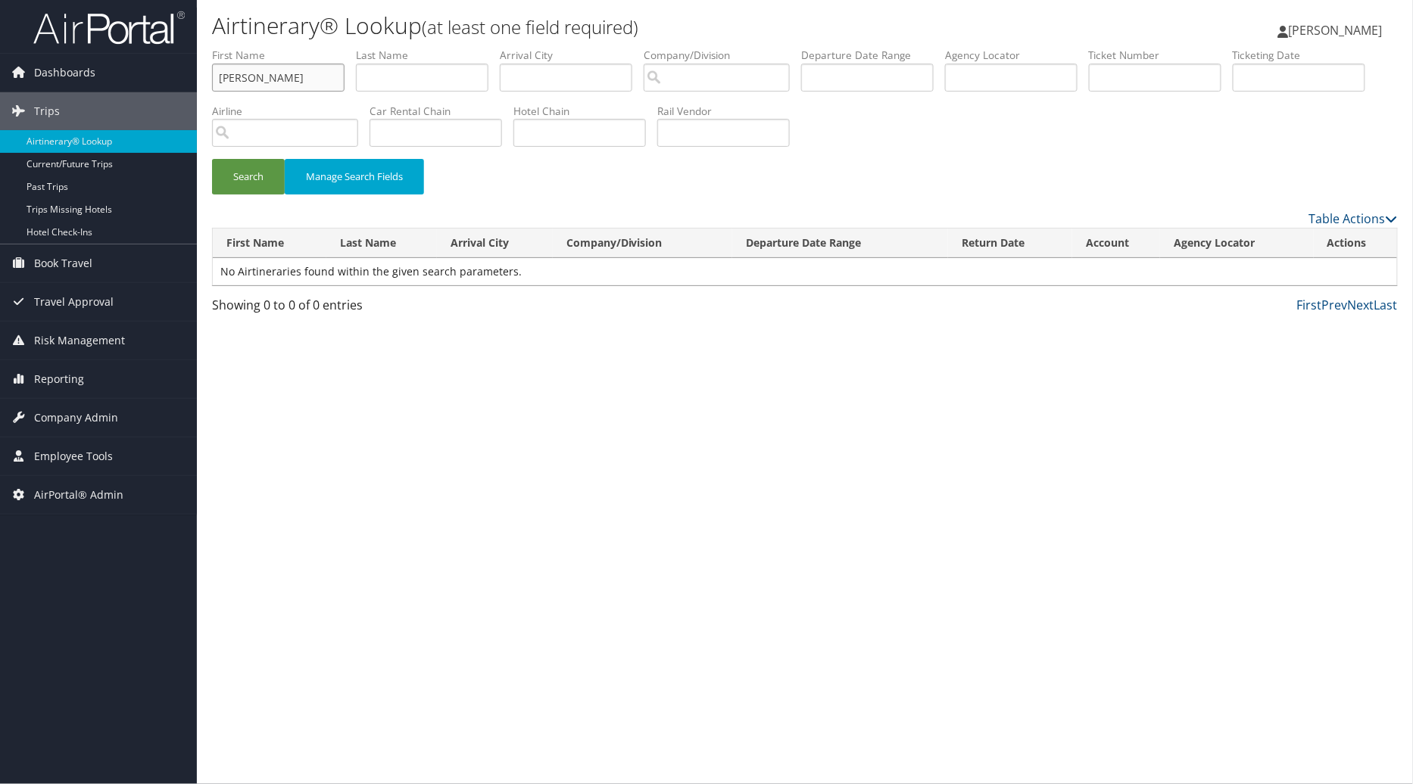
type input "[PERSON_NAME]"
type input "Minasola"
click at [243, 182] on button "Search" at bounding box center [248, 177] width 73 height 36
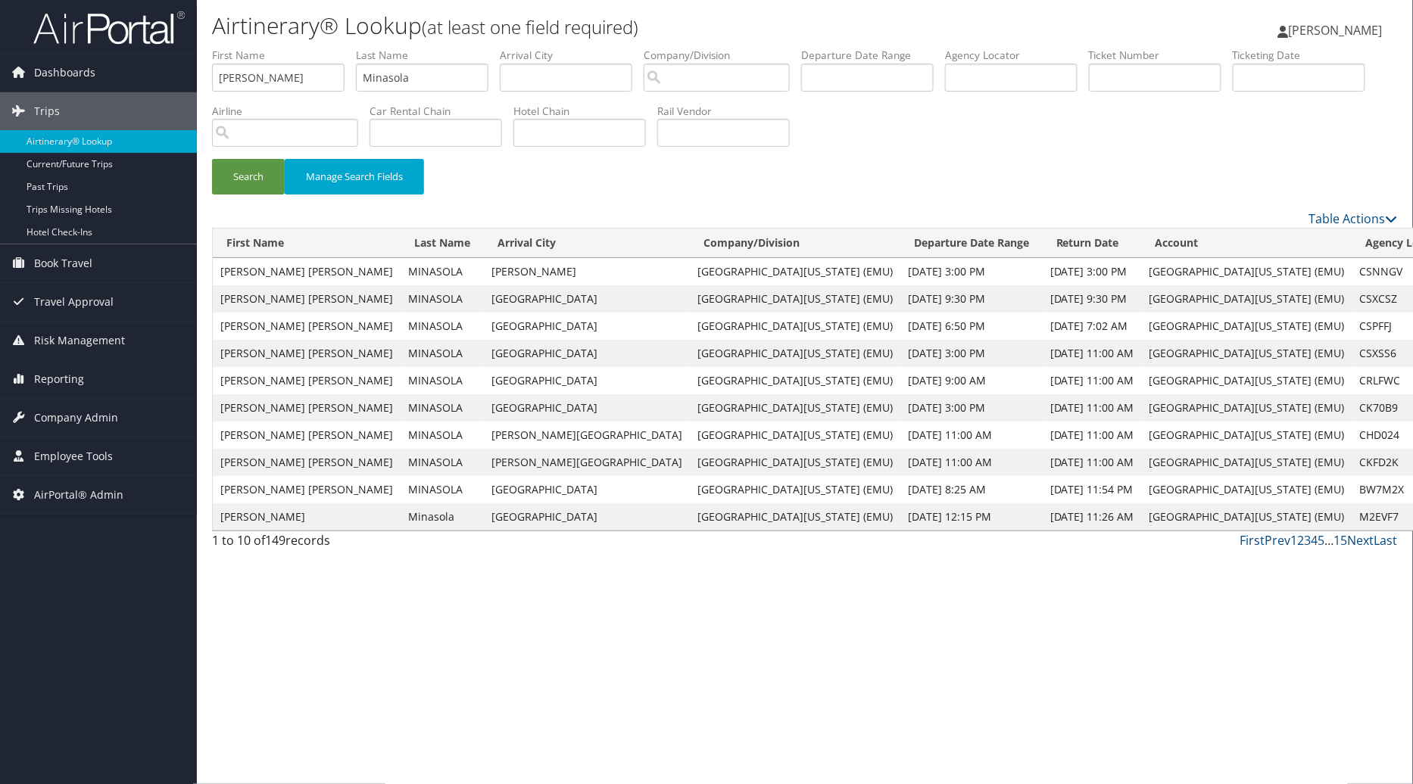
click at [1148, 73] on input "text" at bounding box center [1155, 78] width 132 height 28
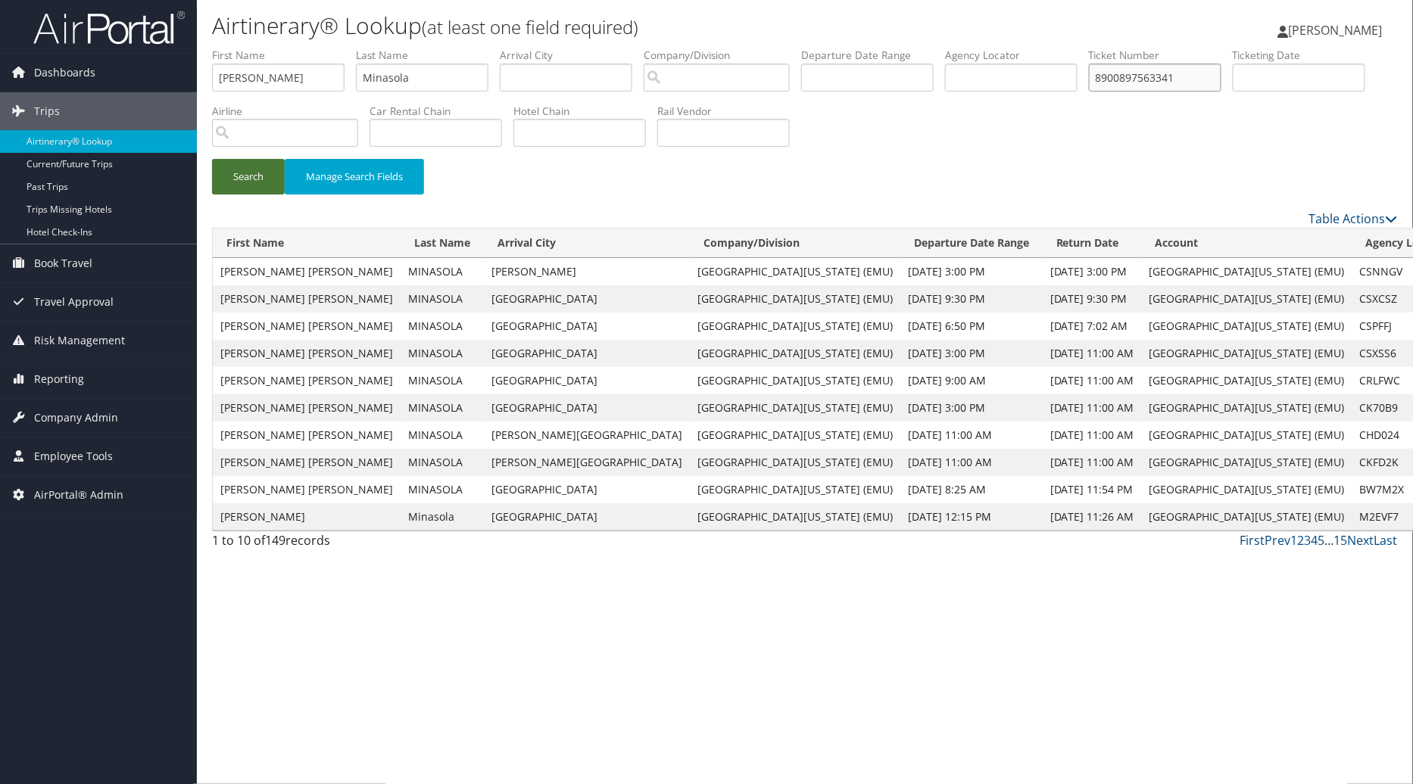
type input "8900897563341"
click at [246, 175] on button "Search" at bounding box center [248, 177] width 73 height 36
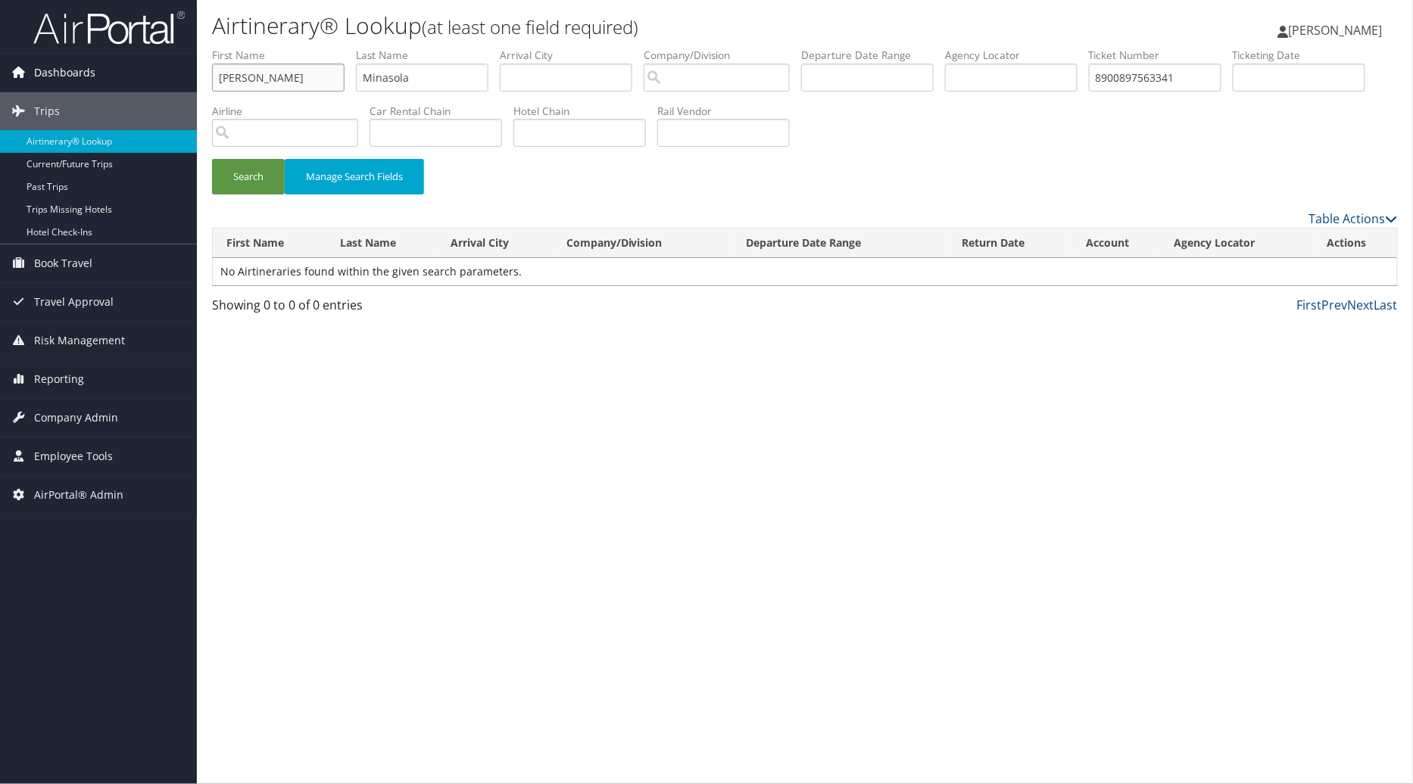
drag, startPoint x: 271, startPoint y: 73, endPoint x: 87, endPoint y: 74, distance: 184.0
click at [88, 76] on div "Dashboards AirPortal 360™ (Manager) AirPortal 360™ (Agent) My Travel Dashboard …" at bounding box center [706, 392] width 1413 height 784
type input "Hailey"
type input "Avellar"
click at [252, 179] on button "Search" at bounding box center [248, 177] width 73 height 36
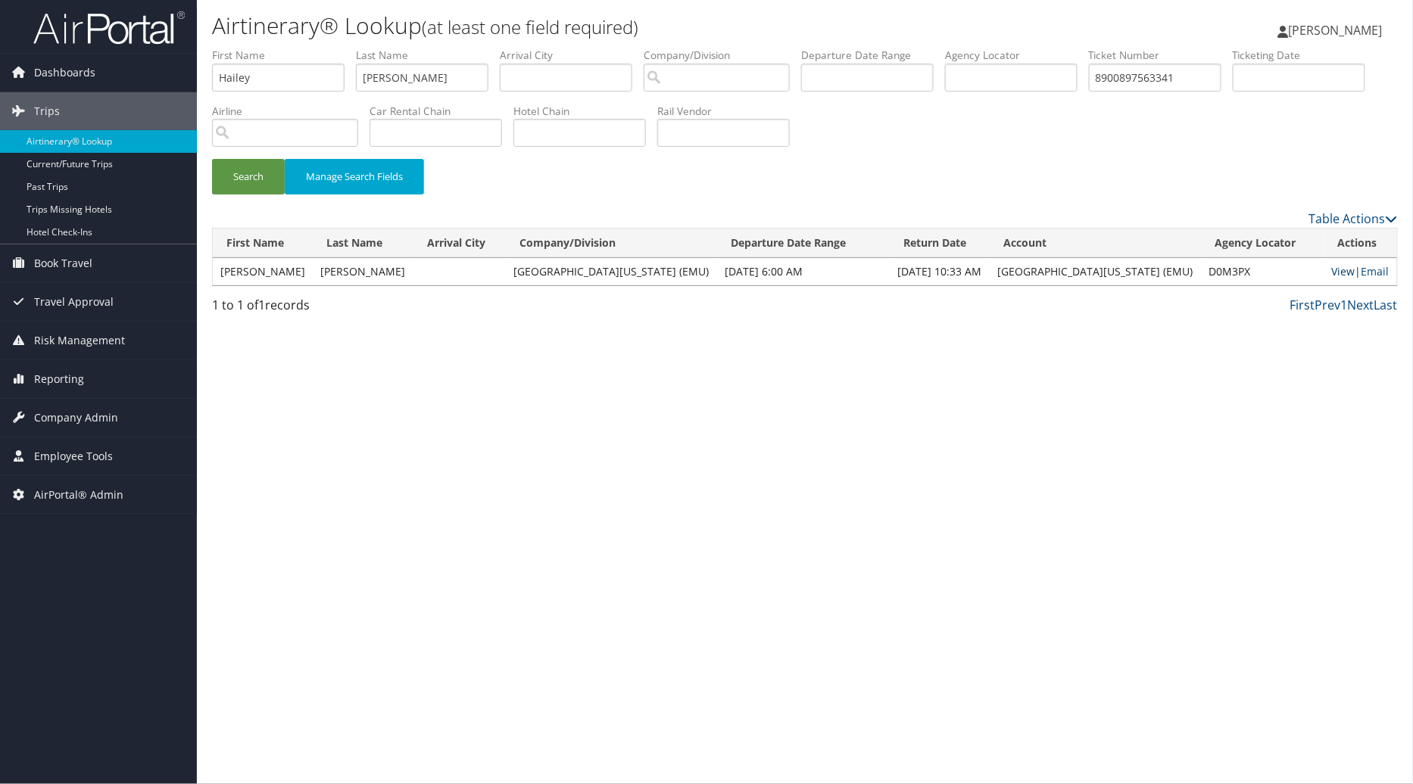
click at [1336, 273] on link "View" at bounding box center [1343, 271] width 23 height 14
drag, startPoint x: 1323, startPoint y: 138, endPoint x: 1352, endPoint y: 111, distance: 39.7
click at [1337, 123] on div "Search Manage Search Fields" at bounding box center [805, 129] width 1208 height 162
click at [55, 389] on span "Reporting" at bounding box center [59, 379] width 50 height 38
click at [57, 547] on span "Company Admin" at bounding box center [76, 554] width 84 height 38
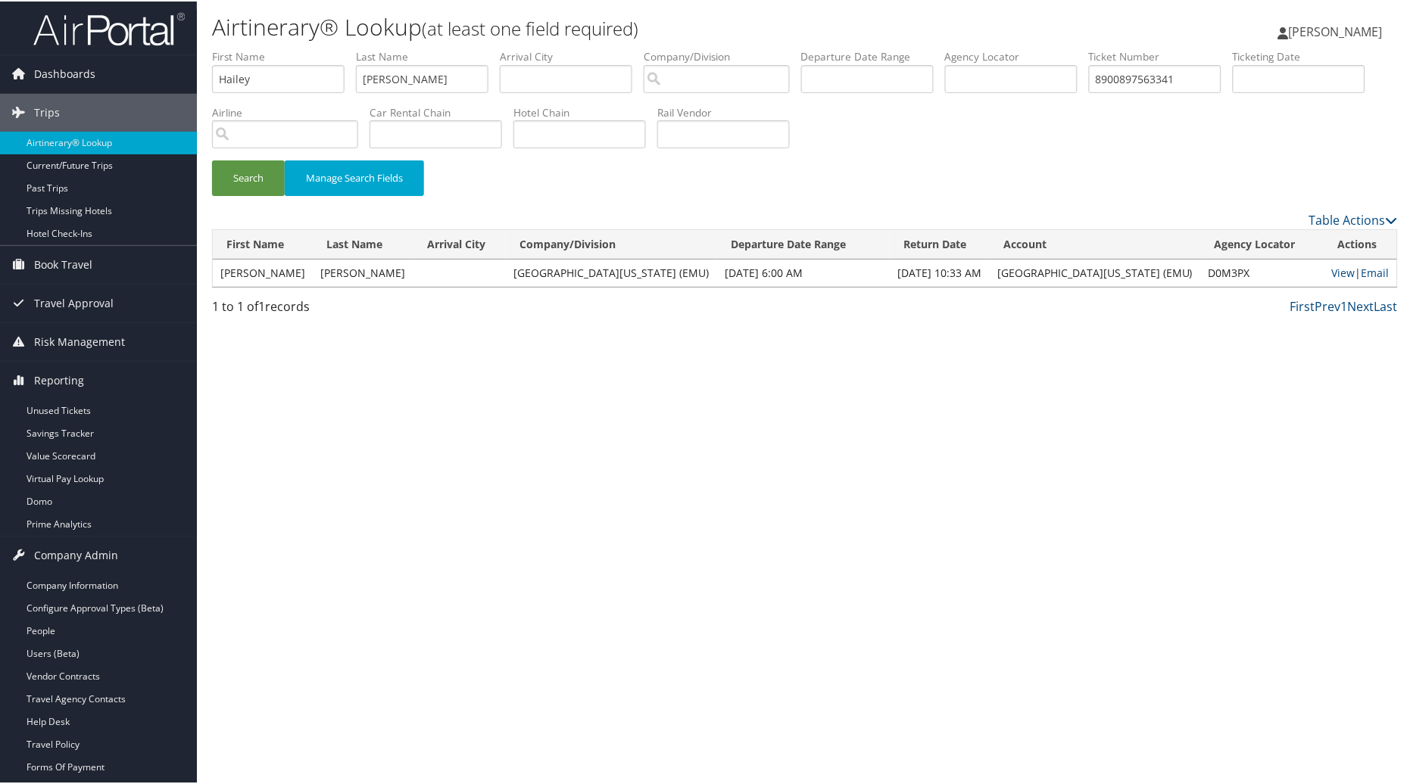
click at [727, 584] on div "Airtinerary® Lookup (at least one field required) Michelle Arriola Michelle Arr…" at bounding box center [805, 392] width 1216 height 784
click at [55, 70] on span "Dashboards" at bounding box center [64, 73] width 61 height 38
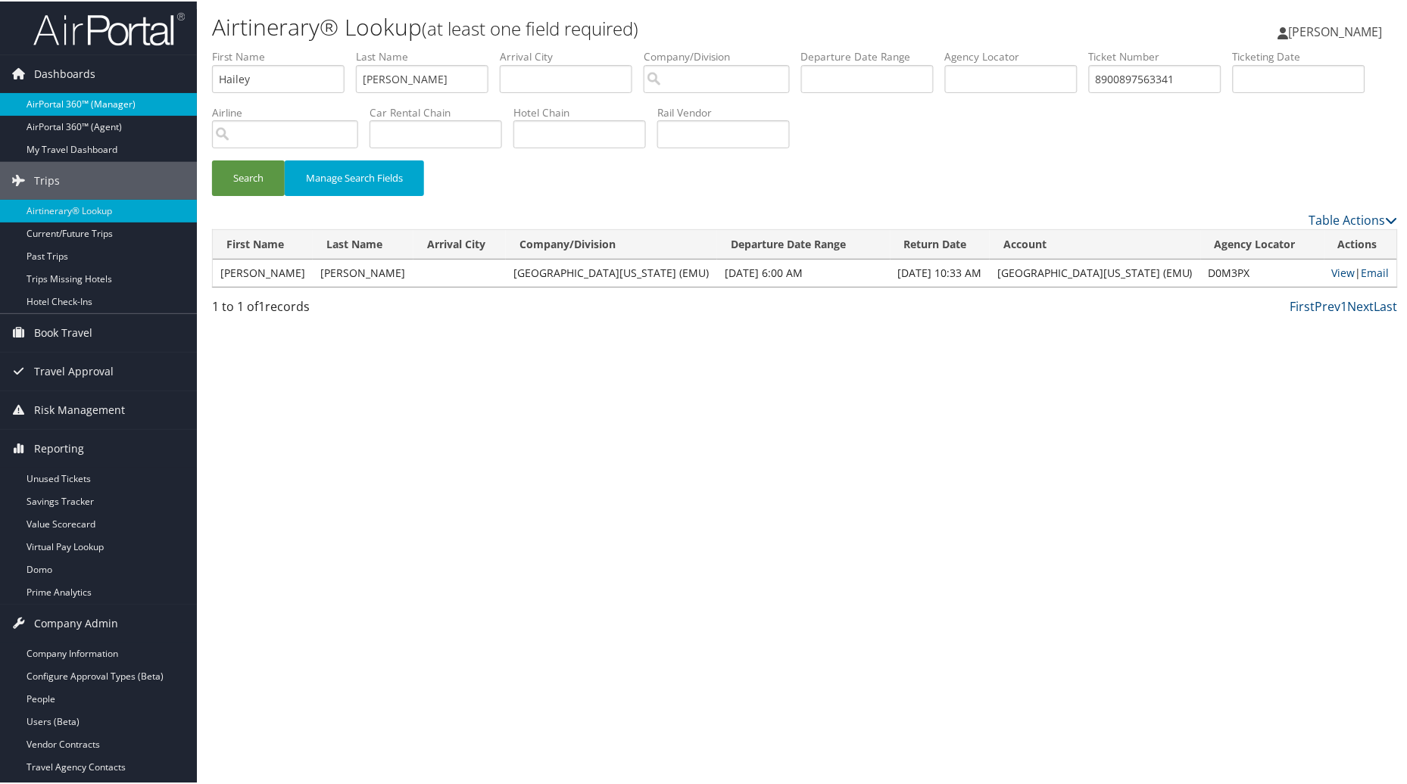
click at [61, 99] on link "AirPortal 360™ (Manager)" at bounding box center [98, 103] width 197 height 23
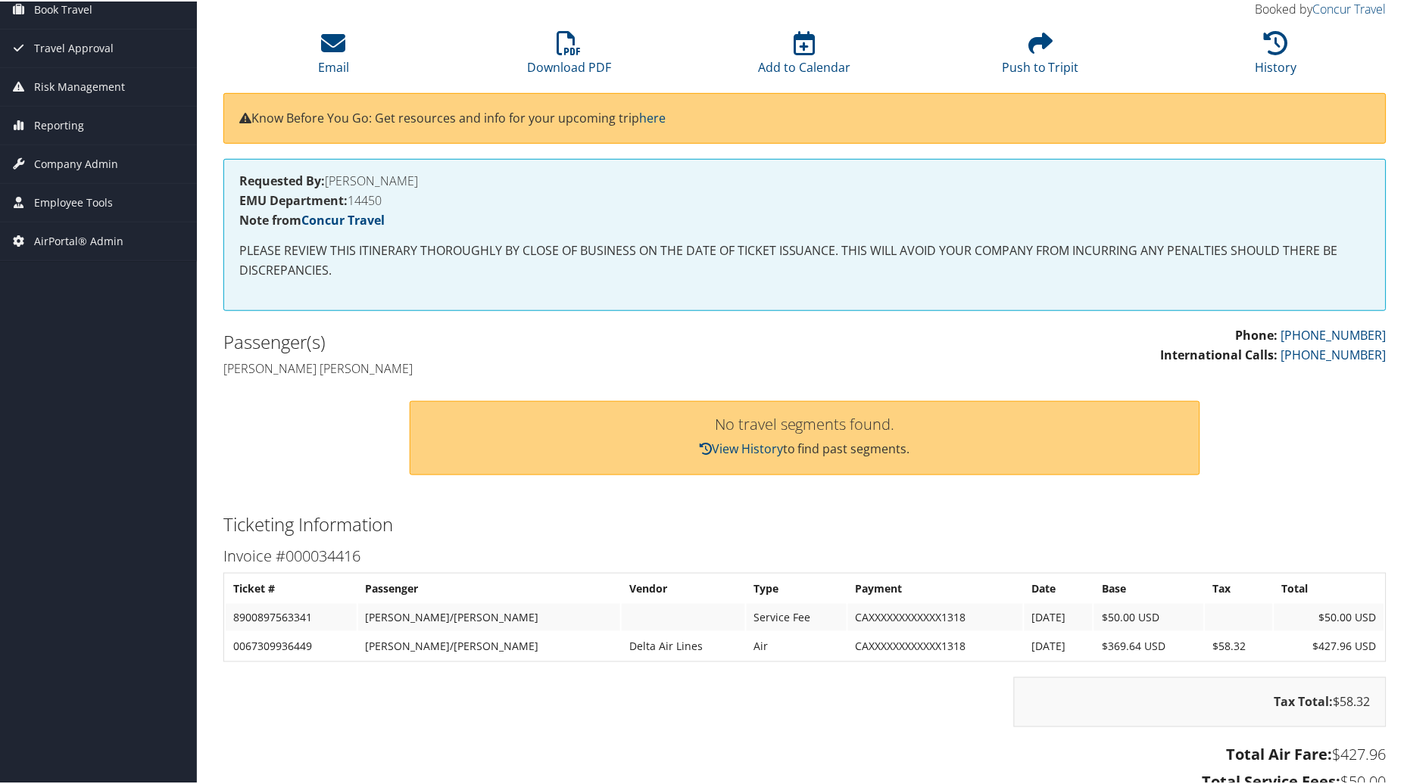
scroll to position [129, 0]
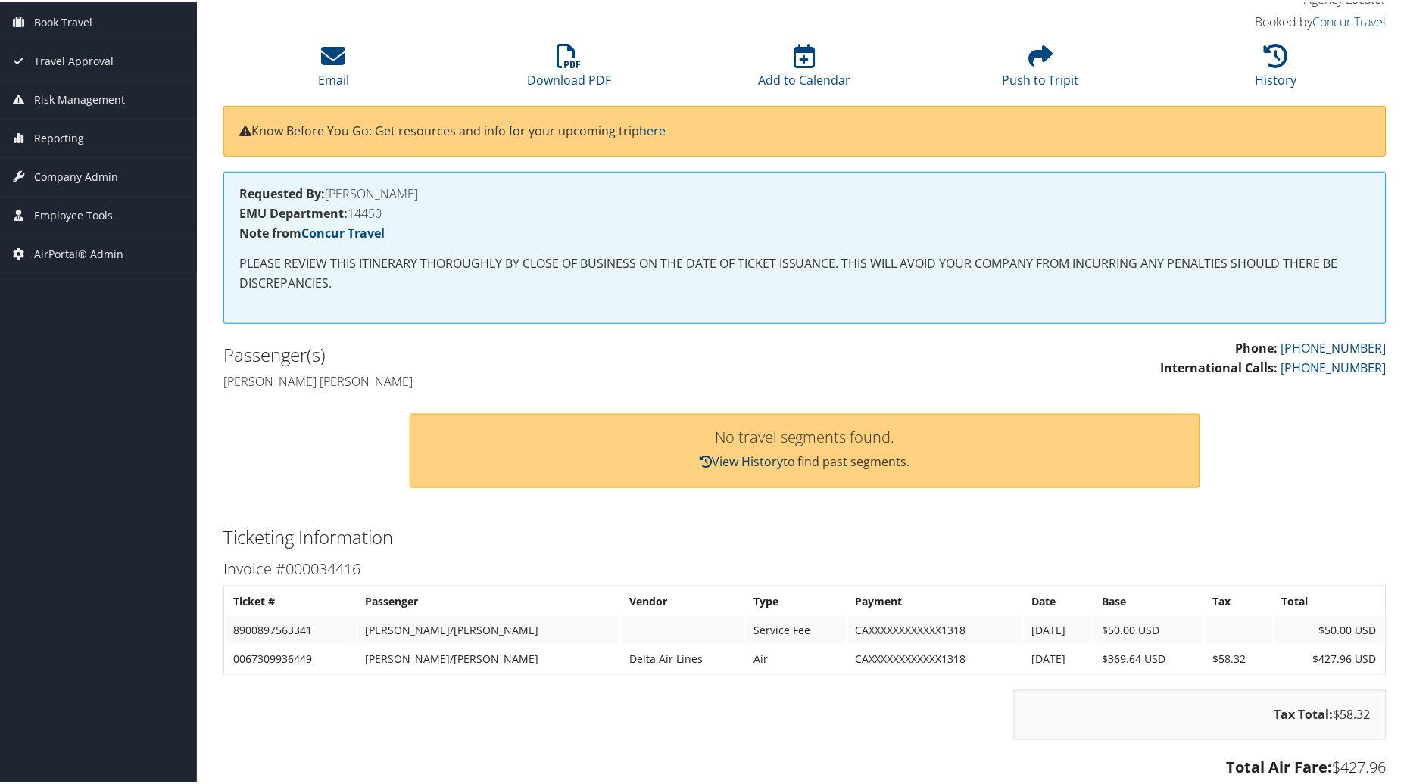
click at [744, 460] on link "View History" at bounding box center [741, 460] width 83 height 17
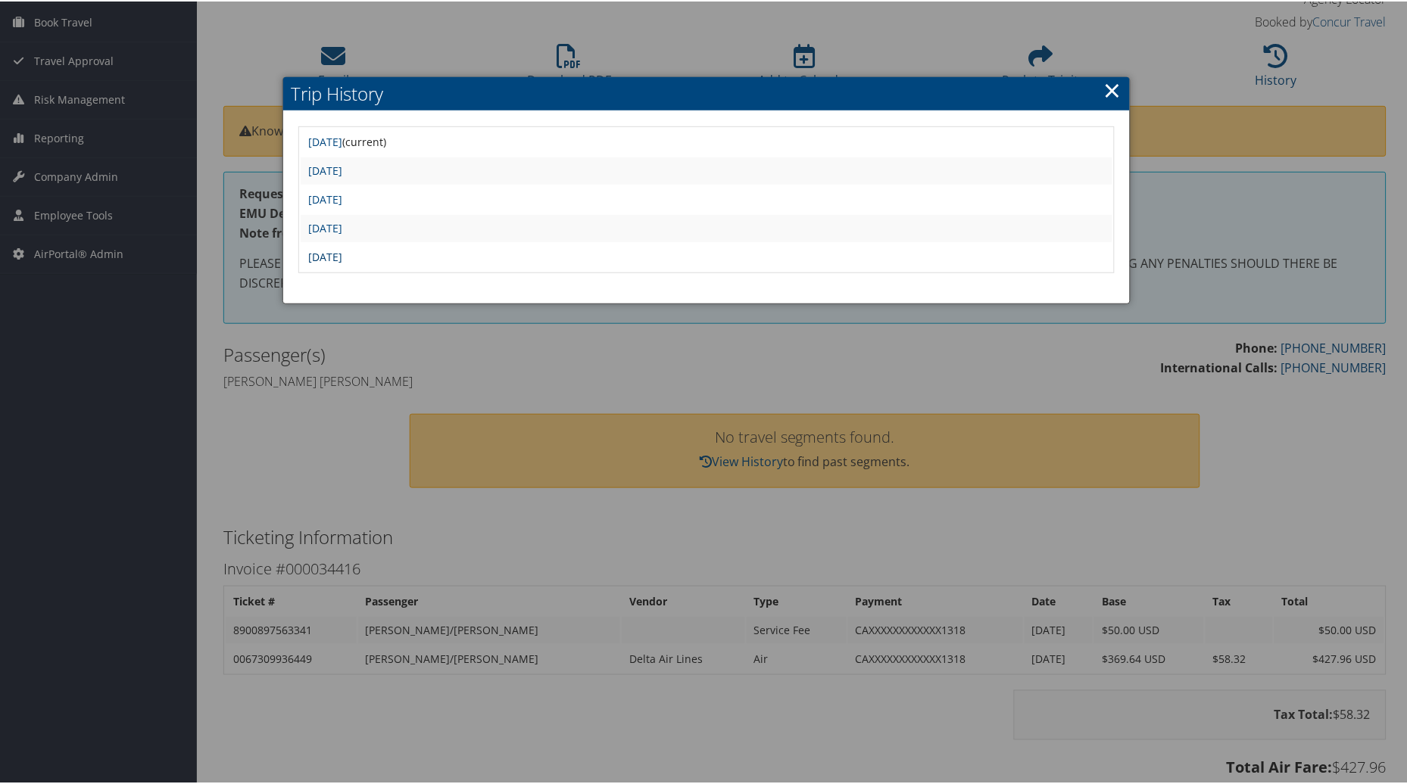
click at [342, 254] on link "[DATE]" at bounding box center [325, 255] width 34 height 14
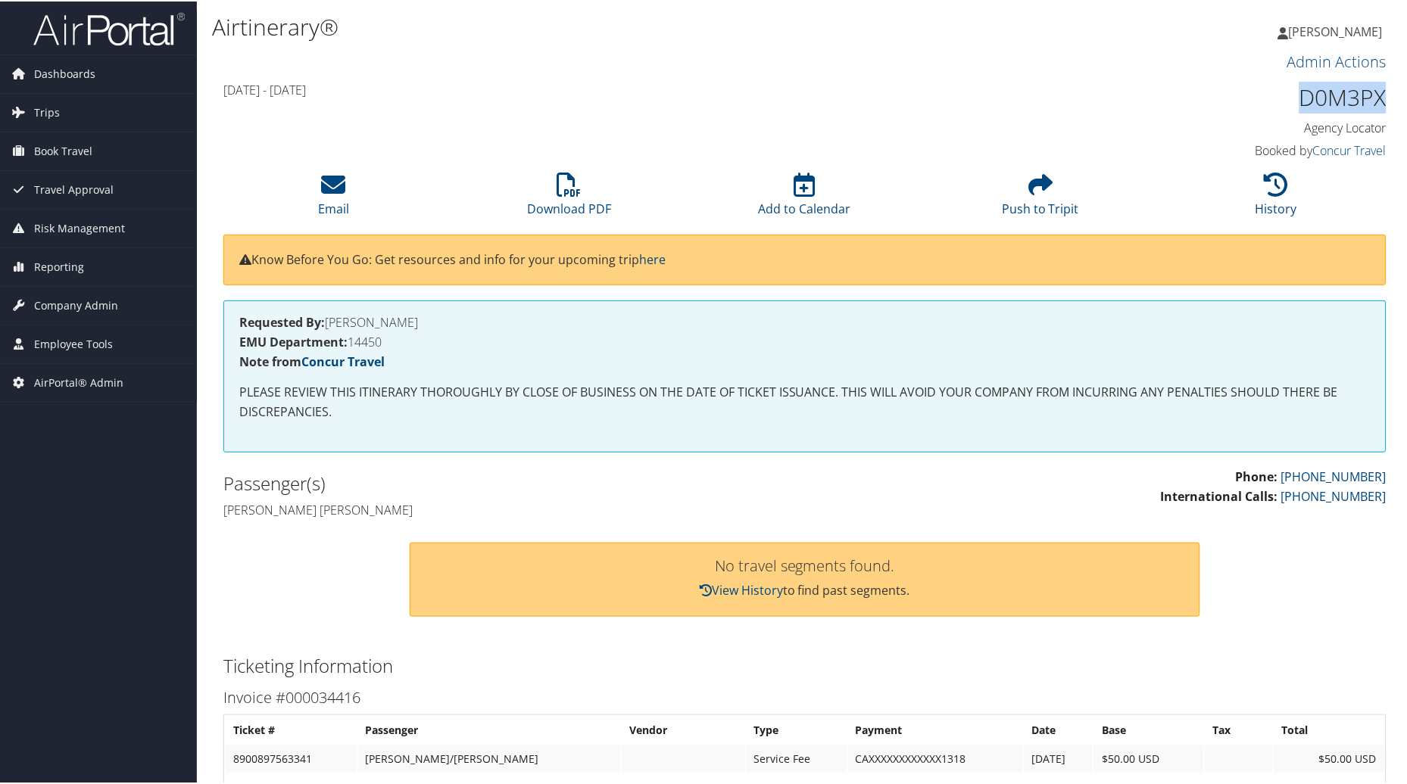
drag, startPoint x: 1398, startPoint y: 91, endPoint x: 1293, endPoint y: 102, distance: 105.1
click at [1293, 102] on div "Airtinerary® Michelle Arriola Michelle Arriola My Settings Travel Agency Contac…" at bounding box center [805, 717] width 1216 height 1434
copy h1 "D0M3PX"
click at [345, 198] on li "Email" at bounding box center [333, 194] width 235 height 61
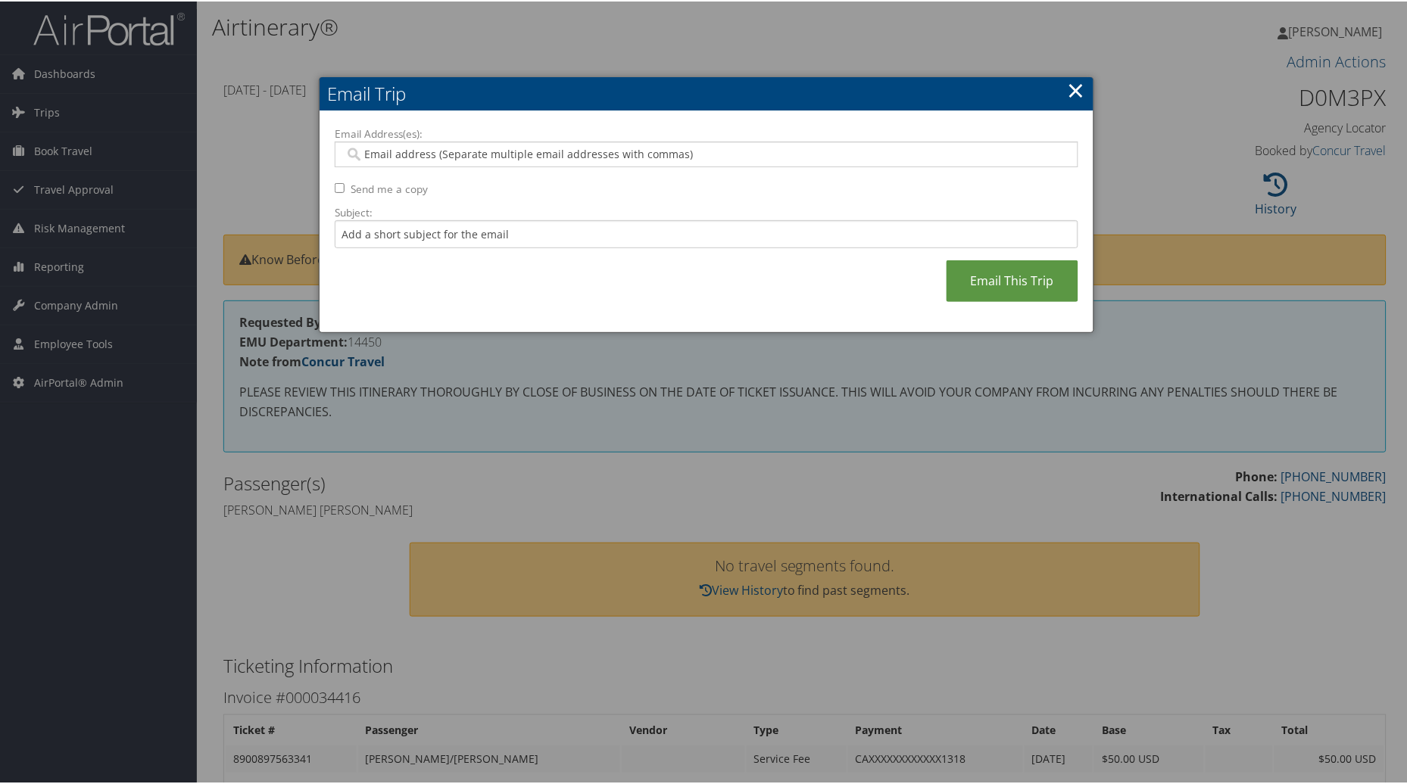
click at [390, 146] on input "Email Address(es):" at bounding box center [705, 152] width 723 height 15
type input "s"
click at [346, 235] on input "Subject:" at bounding box center [706, 233] width 743 height 28
type input "No Fare alert on this invoice? Why?"
click at [433, 159] on input "Email Address(es):" at bounding box center [705, 152] width 723 height 15
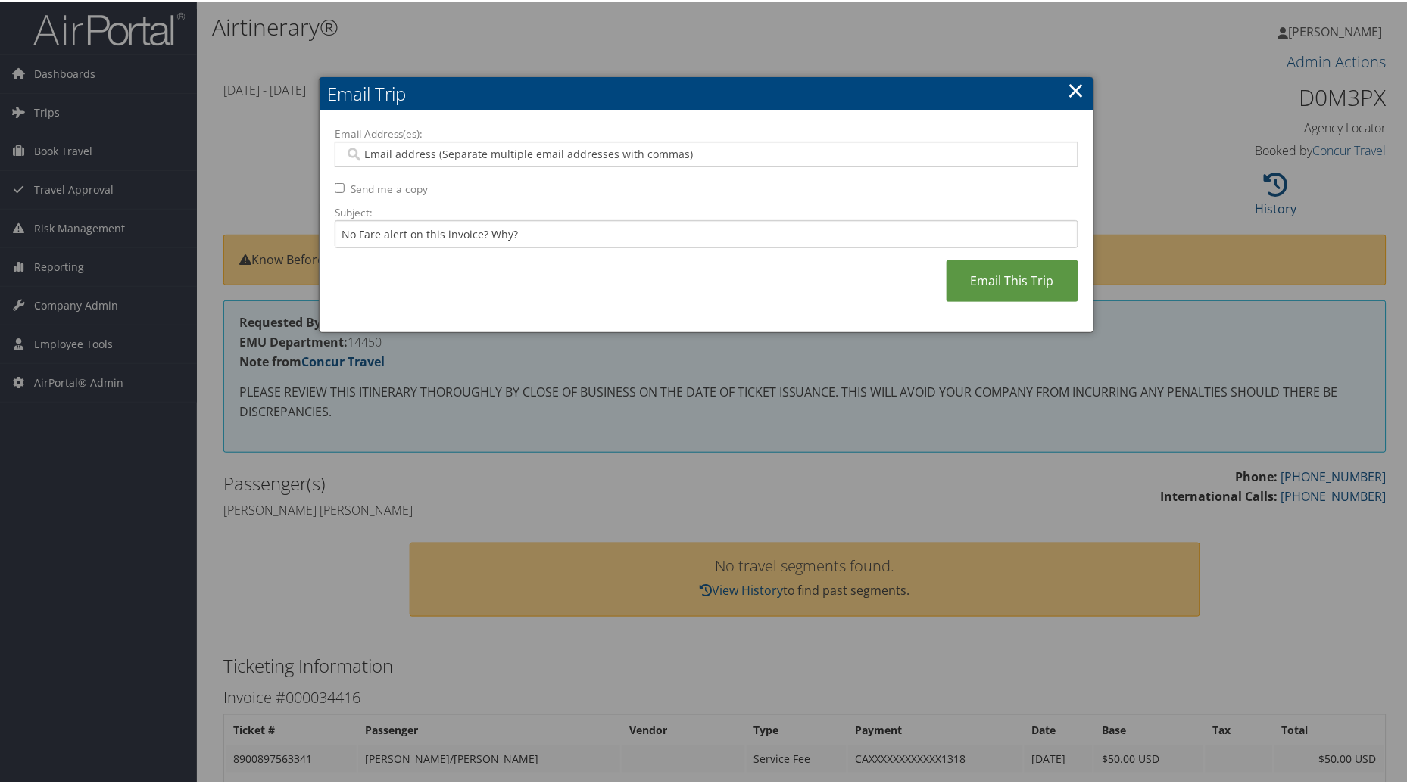
click at [335, 185] on input "Send me a copy" at bounding box center [340, 187] width 10 height 10
checkbox input "true"
click at [538, 235] on input "No Fare alert on this invoice? Why?" at bounding box center [706, 233] width 743 height 28
drag, startPoint x: 1073, startPoint y: 80, endPoint x: 1037, endPoint y: 57, distance: 43.3
click at [1069, 77] on link "×" at bounding box center [1075, 88] width 17 height 30
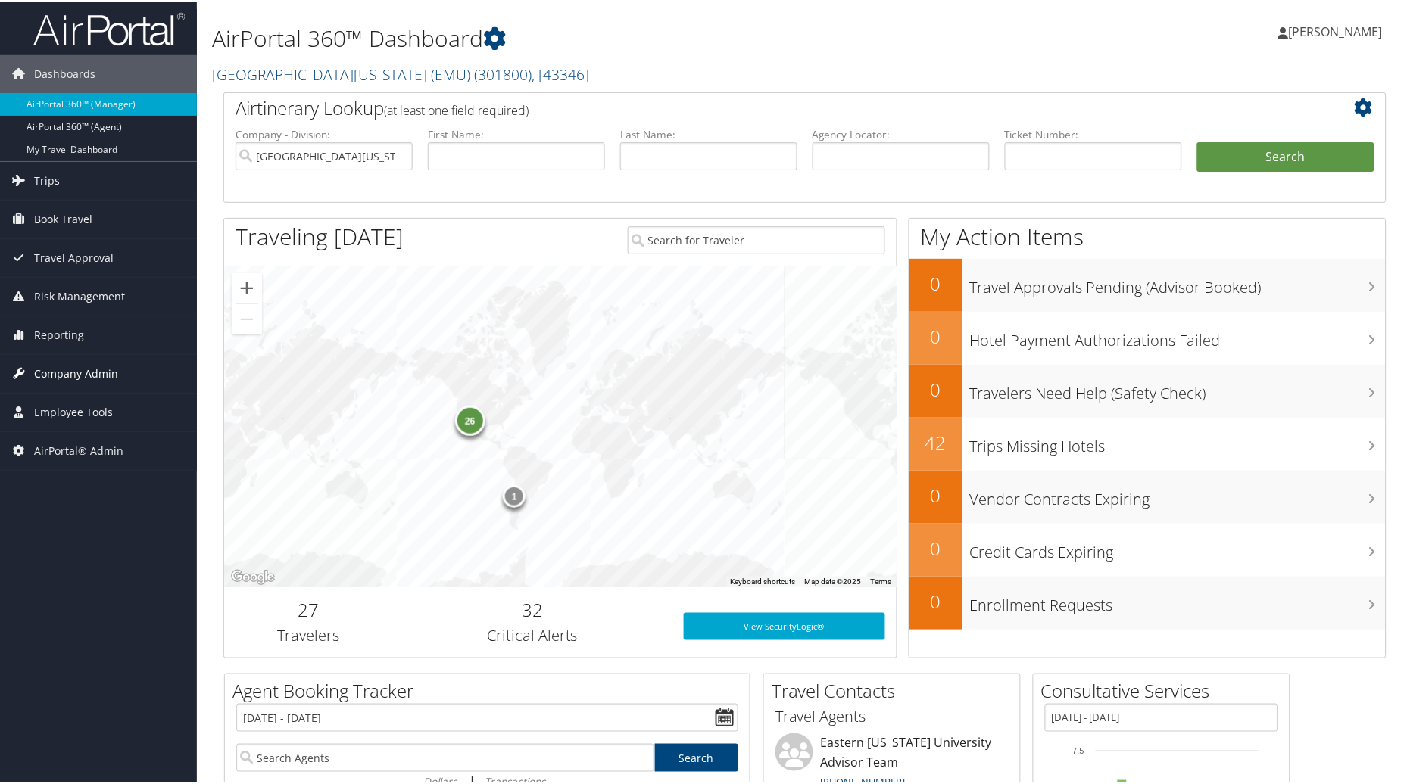
click at [100, 372] on span "Company Admin" at bounding box center [76, 373] width 84 height 38
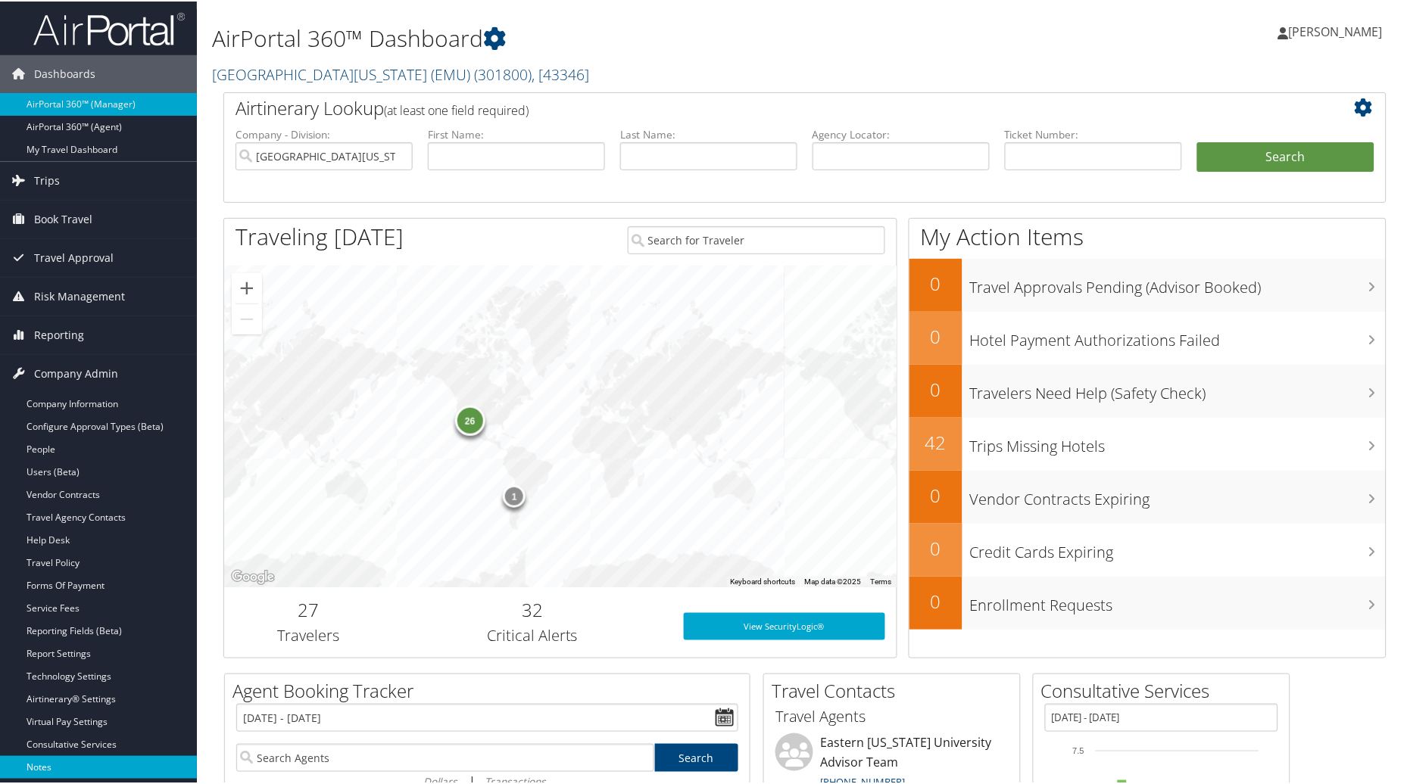
click at [57, 765] on link "Notes" at bounding box center [98, 766] width 197 height 23
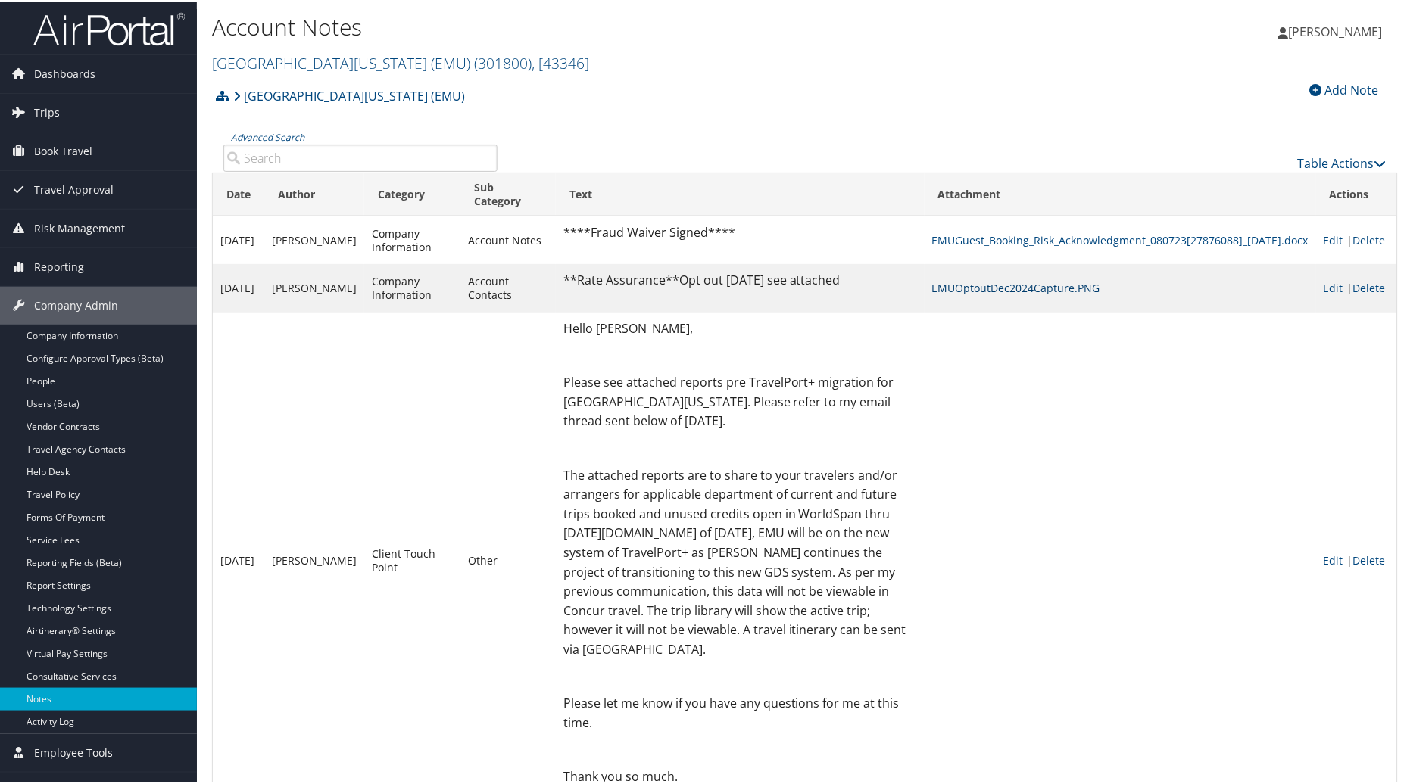
click at [946, 282] on link "EMUOptoutDec2024Capture.PNG" at bounding box center [1016, 286] width 168 height 14
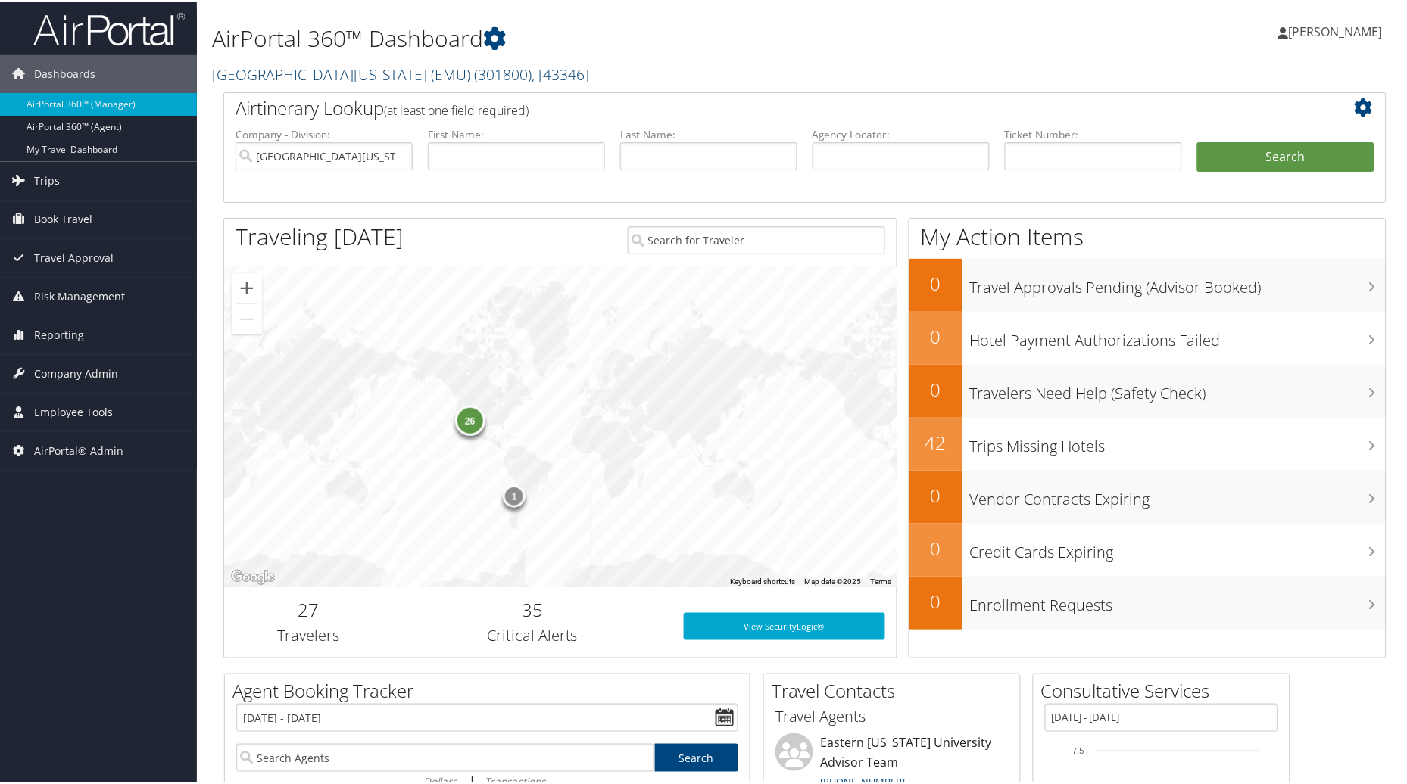
click at [338, 72] on link "Eastern Michigan University (EMU) ( 301800 ) , [ 43346 ]" at bounding box center [400, 73] width 377 height 20
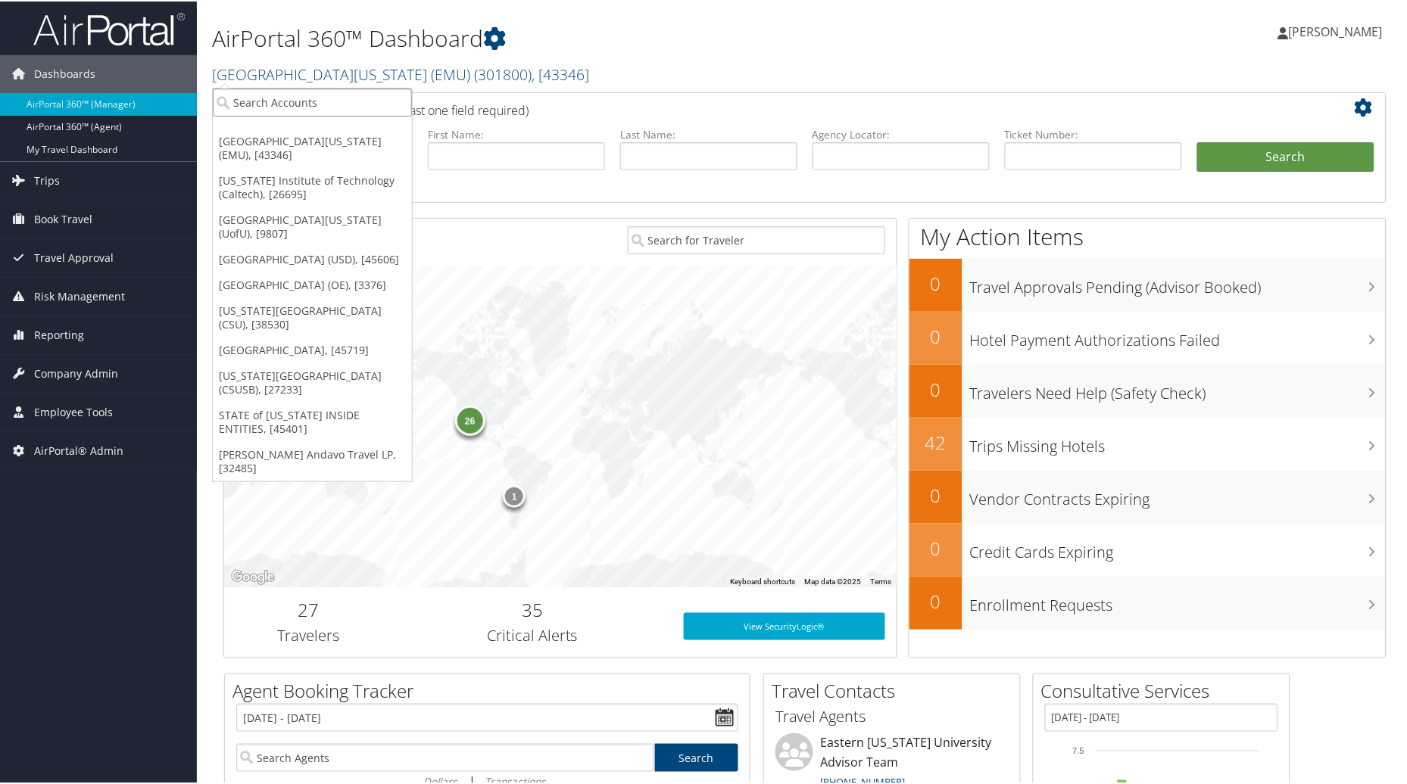
click at [238, 102] on input "search" at bounding box center [312, 101] width 199 height 28
type input "Caltech"
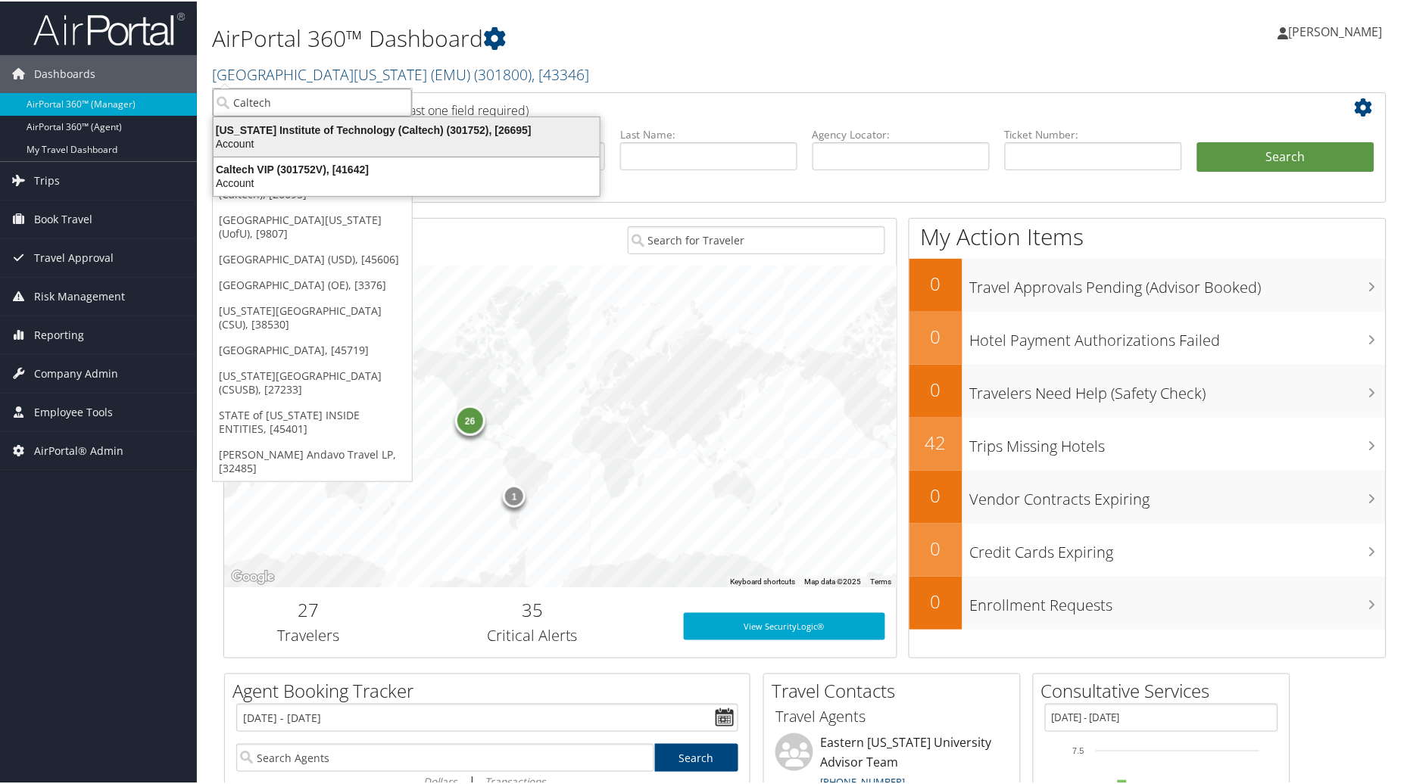
click at [270, 122] on div "California Institute of Technology (Caltech) (301752), [26695]" at bounding box center [406, 129] width 404 height 14
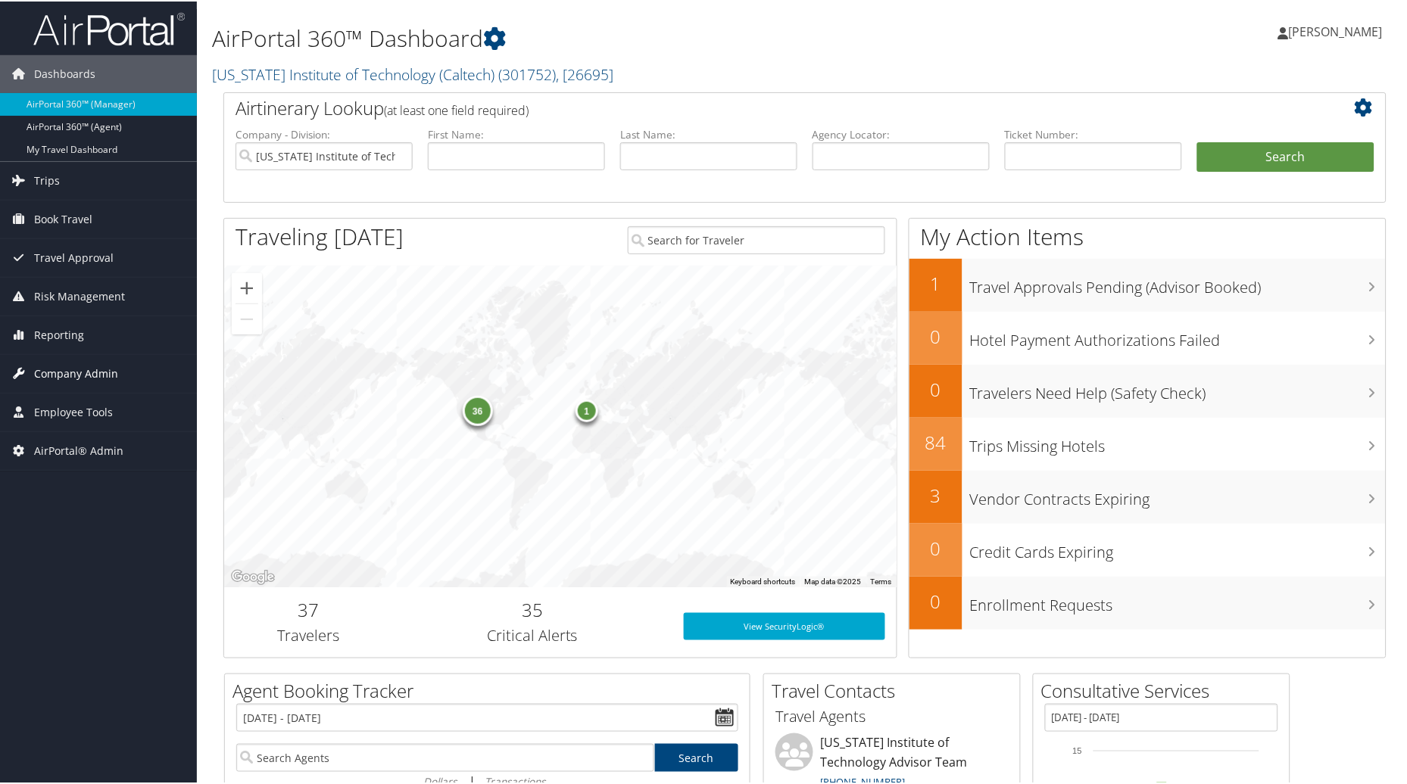
click at [49, 373] on span "Company Admin" at bounding box center [76, 373] width 84 height 38
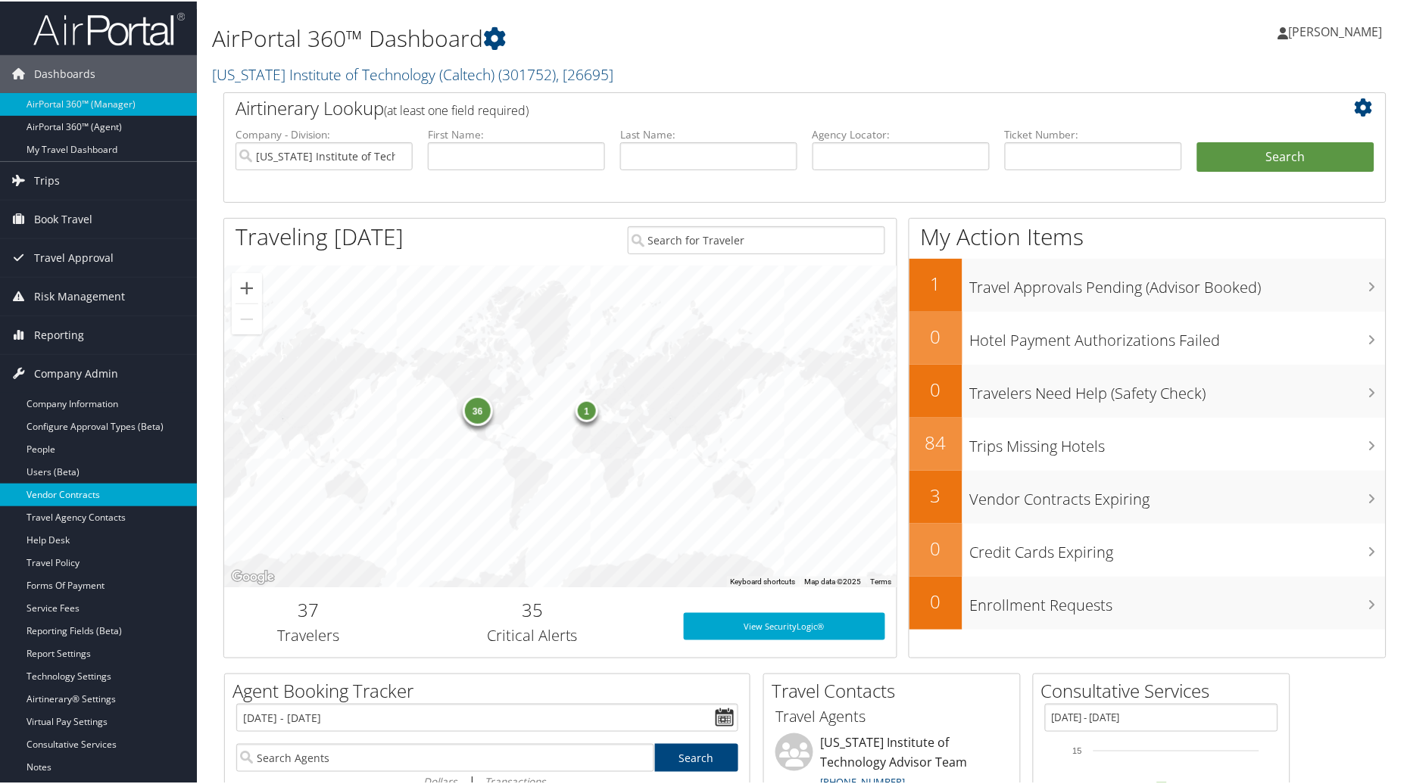
click at [39, 494] on link "Vendor Contracts" at bounding box center [98, 493] width 197 height 23
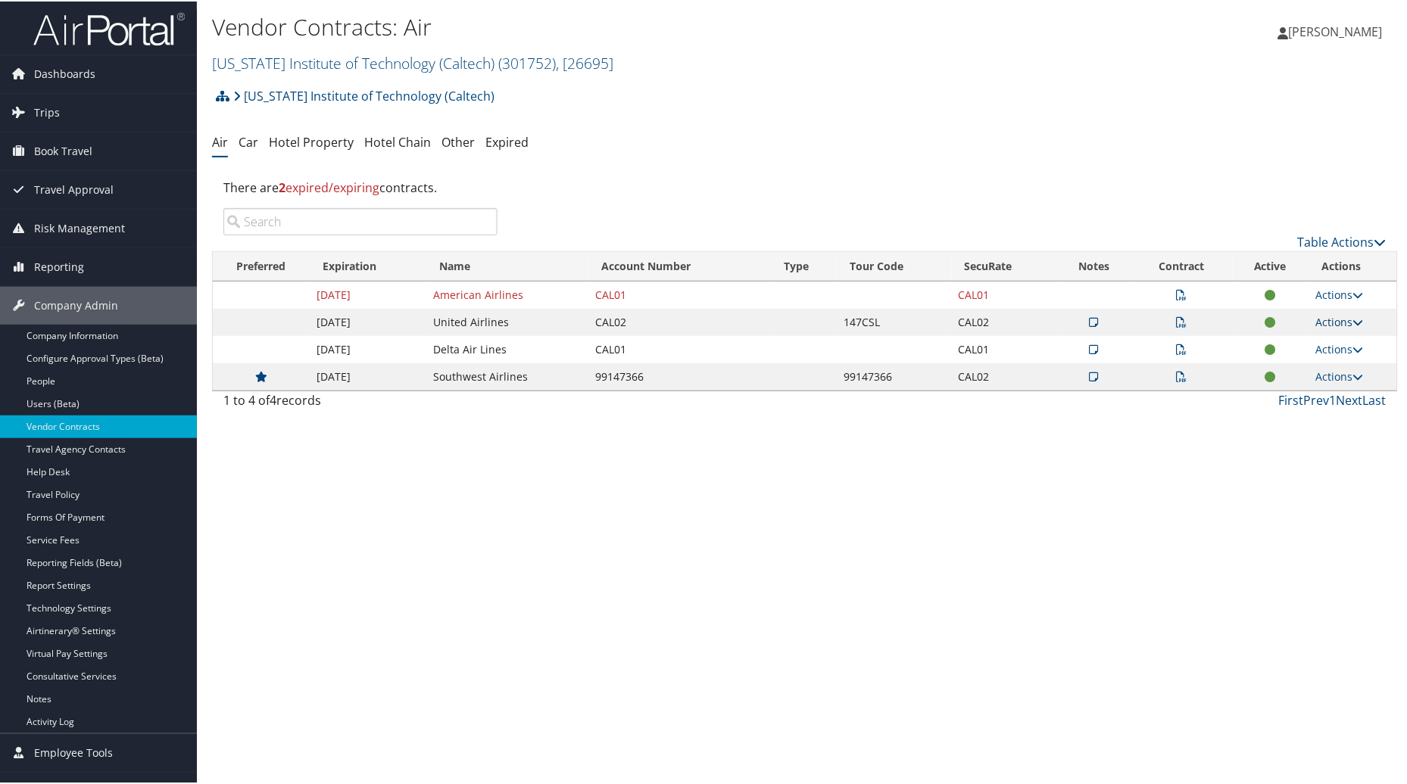
click at [1323, 319] on link "Actions" at bounding box center [1340, 320] width 48 height 14
click at [1269, 398] on icon at bounding box center [1267, 394] width 14 height 11
select select "[object Object]"
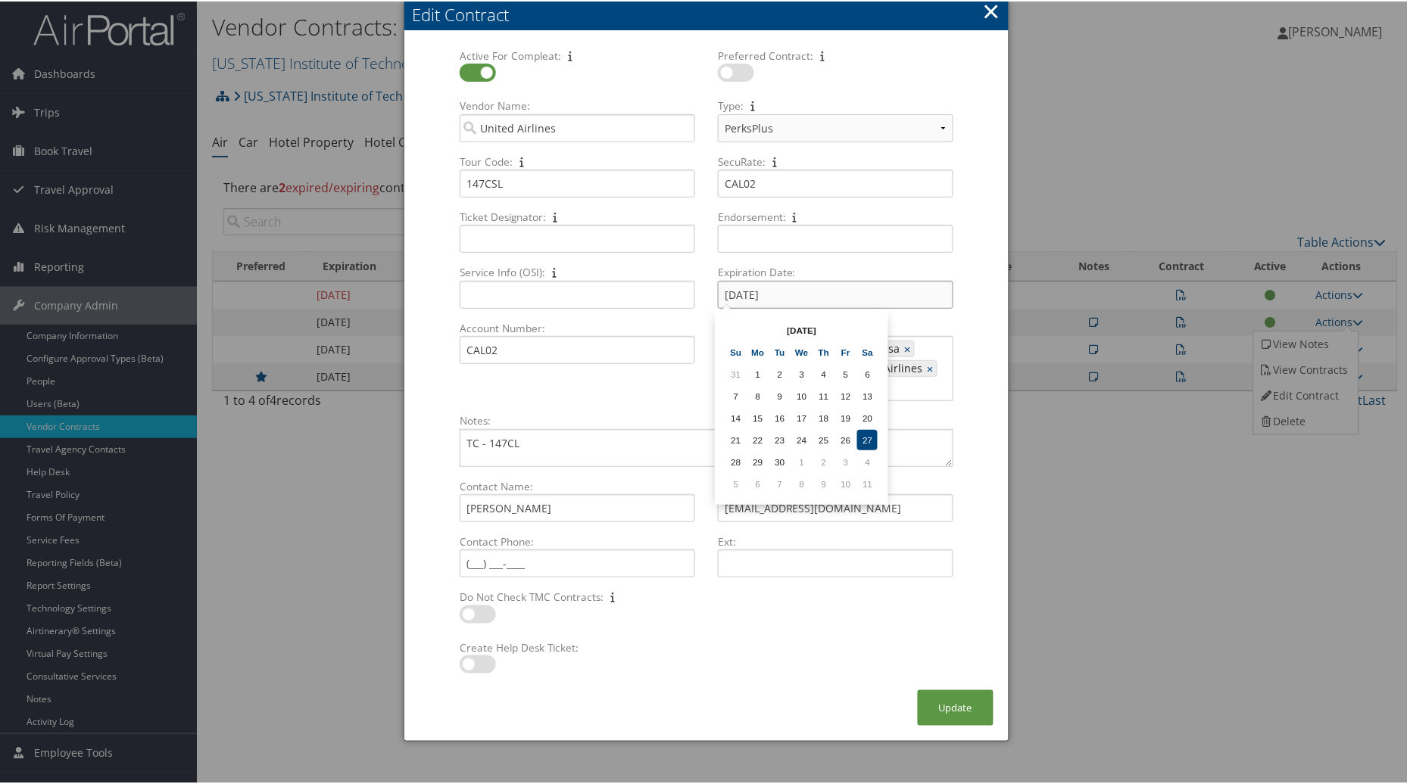
click at [838, 297] on input "[DATE]" at bounding box center [835, 293] width 235 height 28
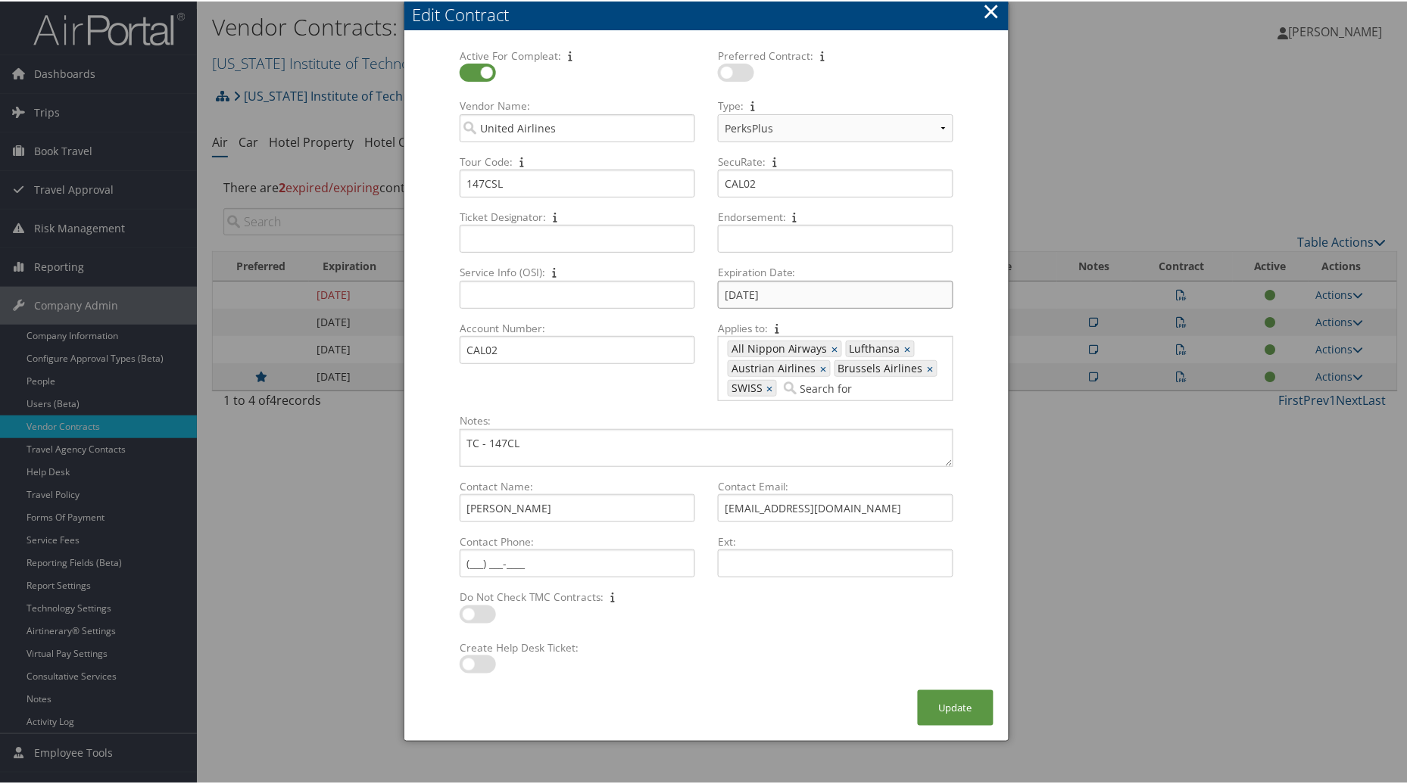
drag, startPoint x: 793, startPoint y: 297, endPoint x: 666, endPoint y: 297, distance: 127.2
click at [666, 297] on div "Active For Compleat: Multiple values The selected items contain different value…" at bounding box center [706, 229] width 516 height 365
type input "[DATE]"
click at [945, 709] on button "Update" at bounding box center [956, 707] width 76 height 36
